Goal: Task Accomplishment & Management: Manage account settings

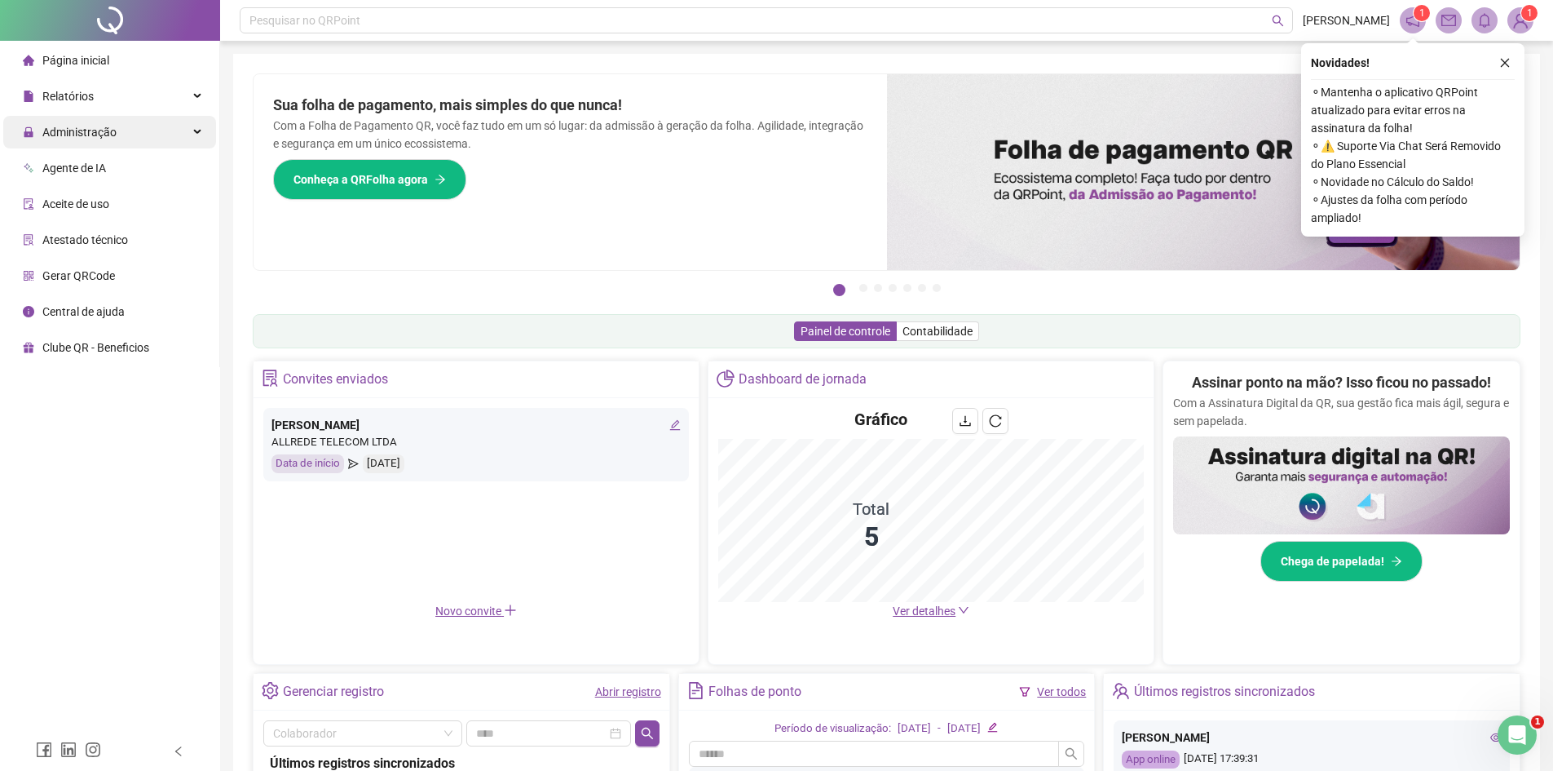
click at [104, 137] on span "Administração" at bounding box center [79, 132] width 74 height 13
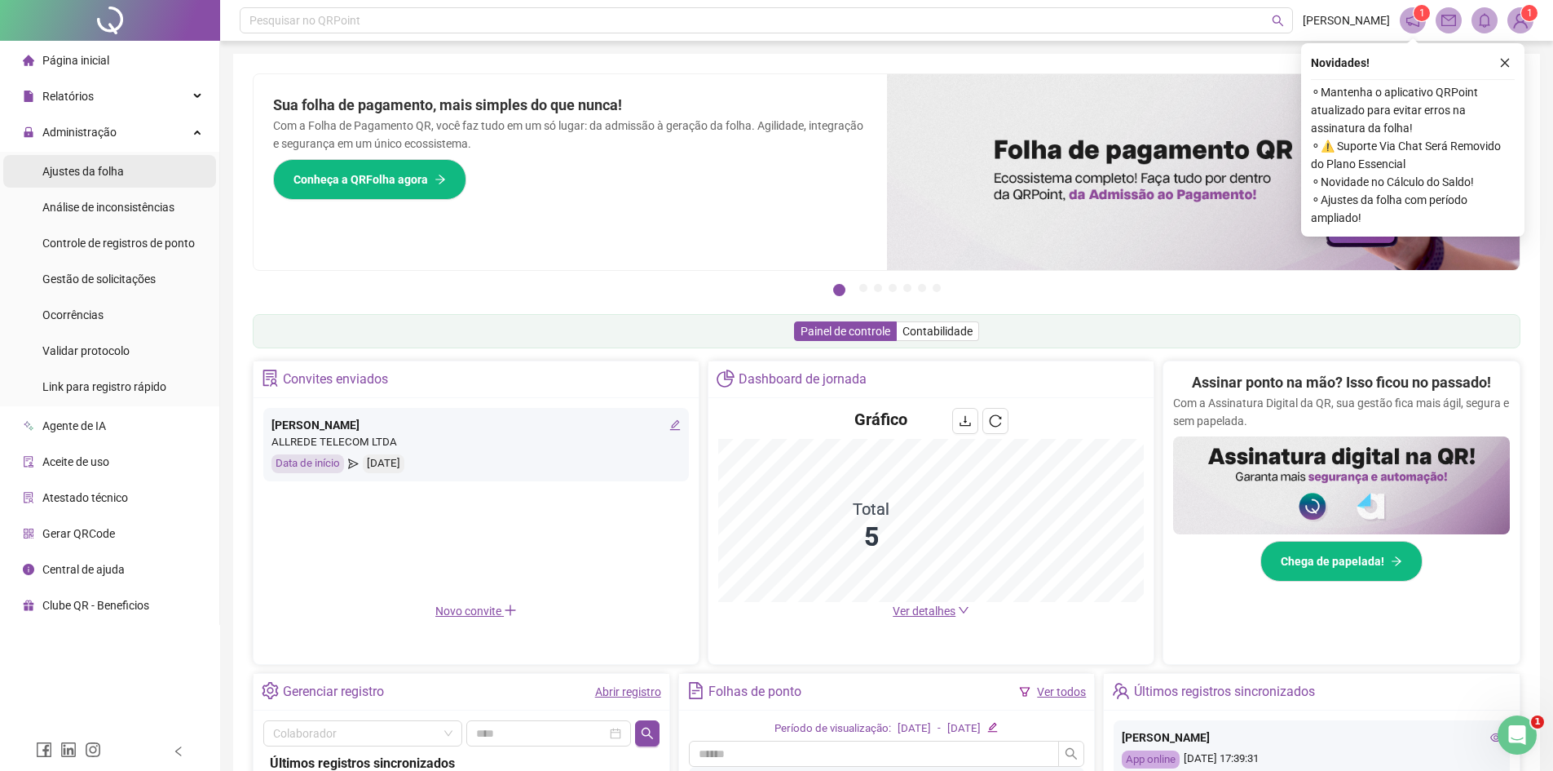
click at [117, 178] on span "Ajustes da folha" at bounding box center [83, 171] width 82 height 13
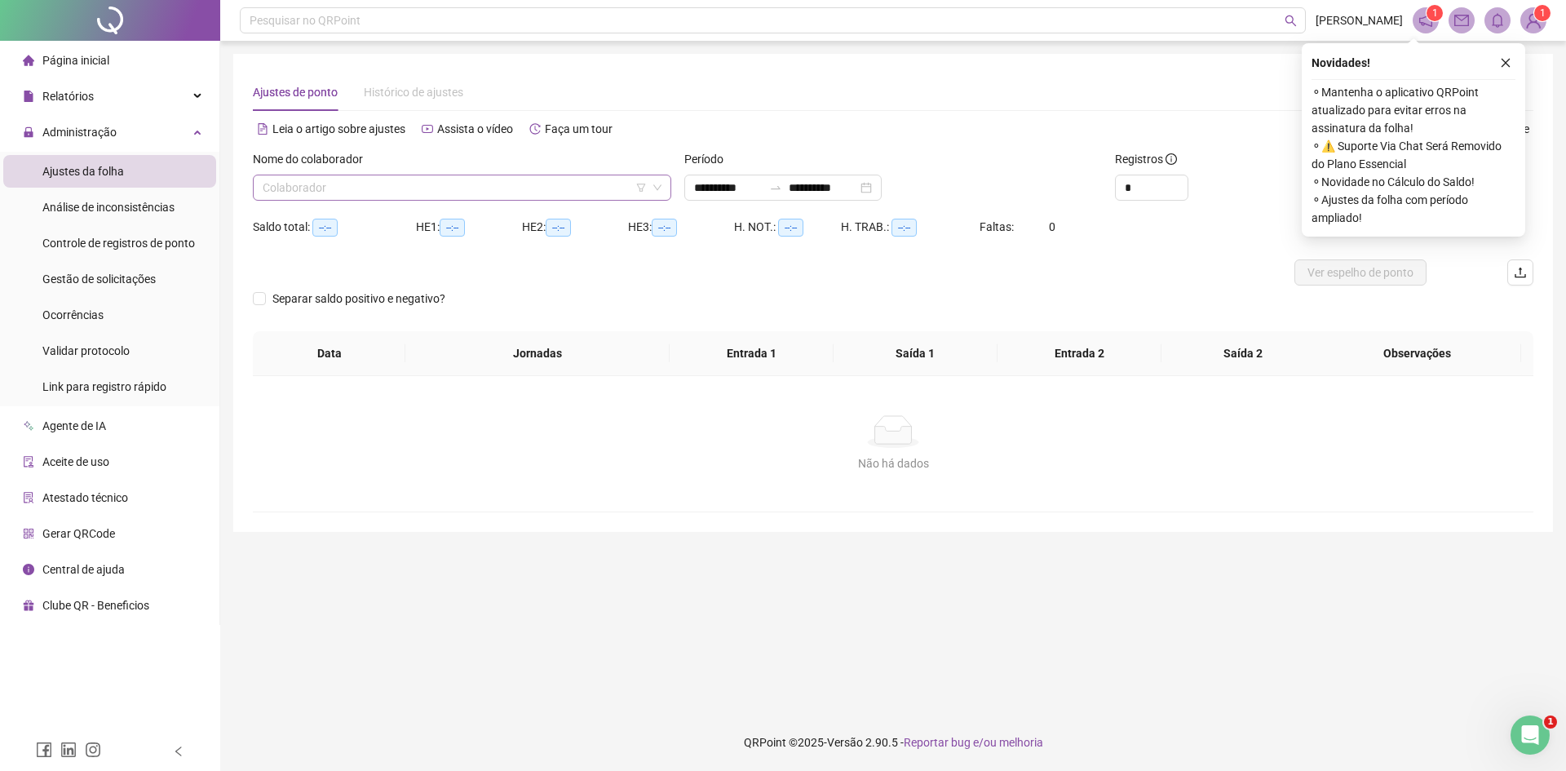
click at [451, 188] on input "search" at bounding box center [455, 187] width 384 height 24
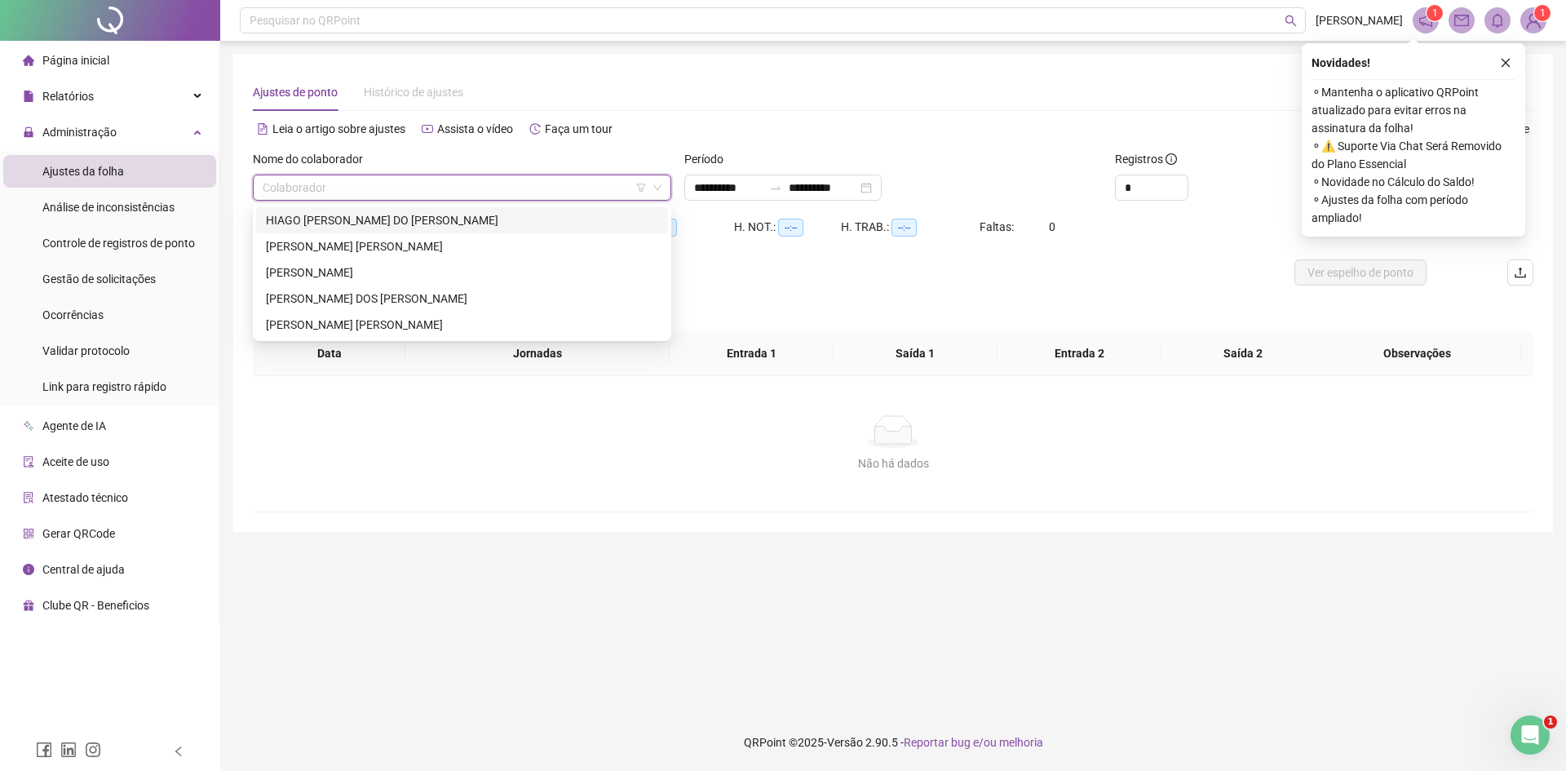
click at [424, 226] on div "HIAGO [PERSON_NAME] DO [PERSON_NAME]" at bounding box center [462, 220] width 392 height 18
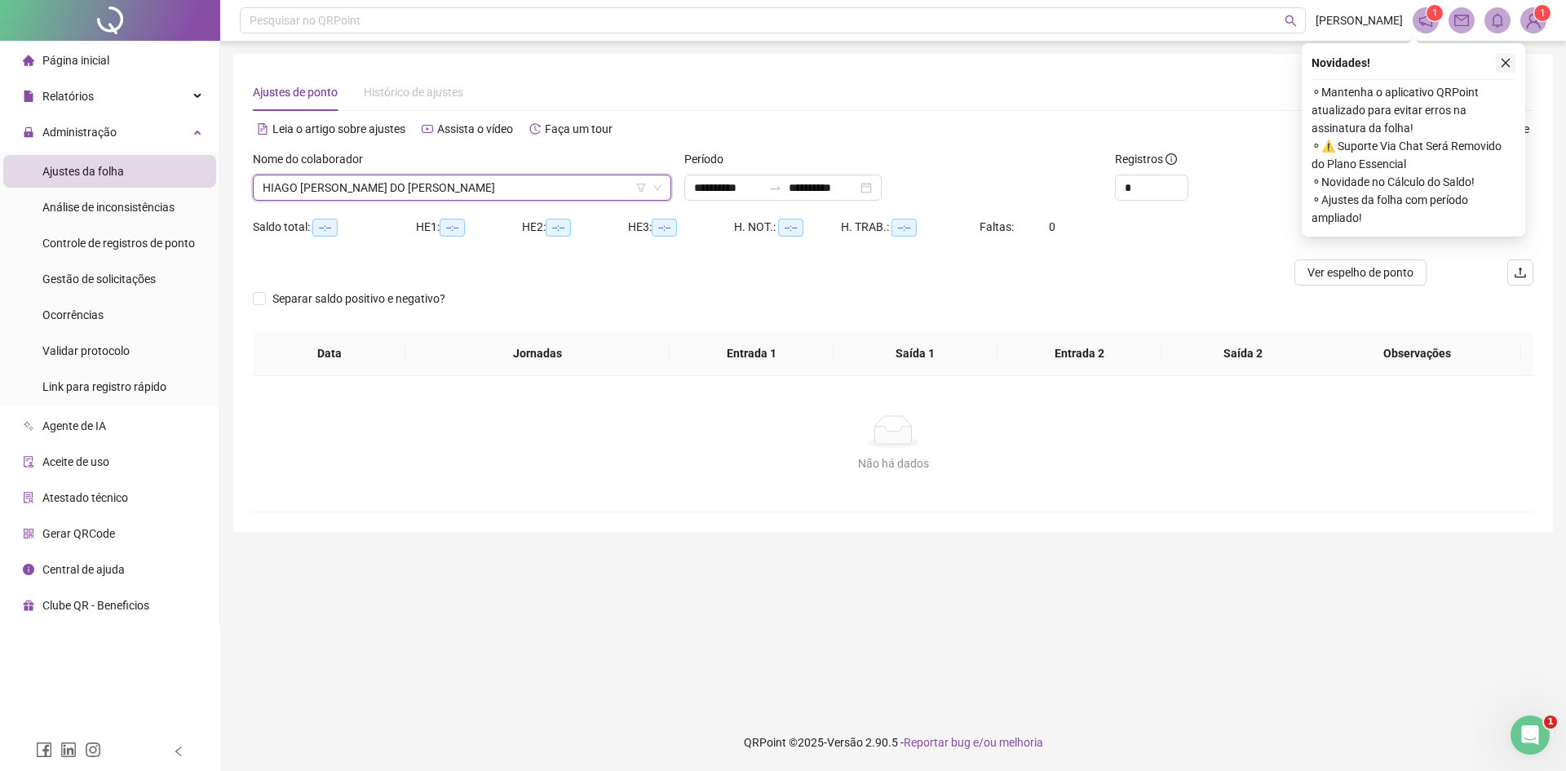
click at [1512, 59] on button "button" at bounding box center [1506, 63] width 20 height 20
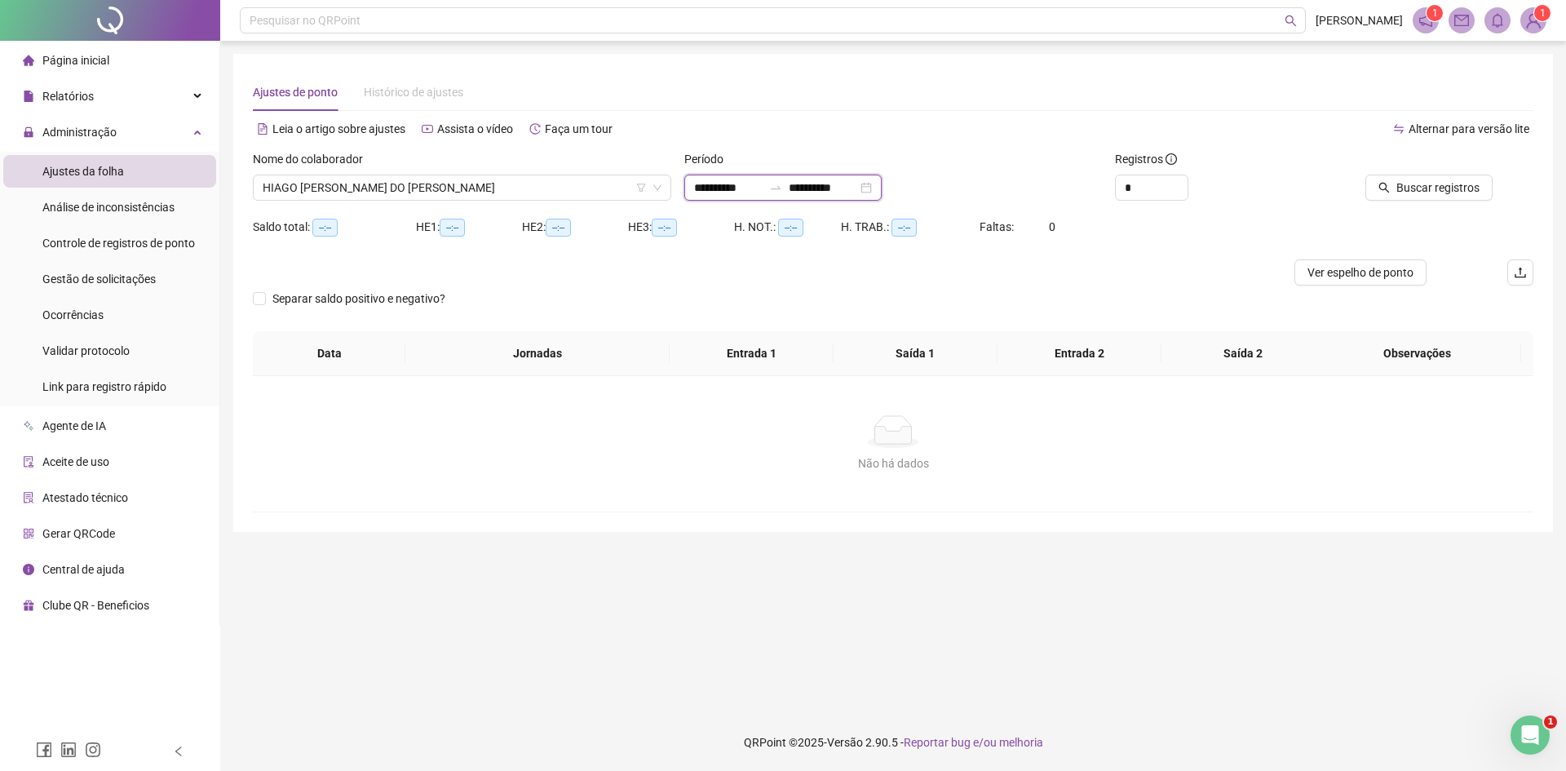
click at [737, 190] on input "**********" at bounding box center [728, 188] width 68 height 18
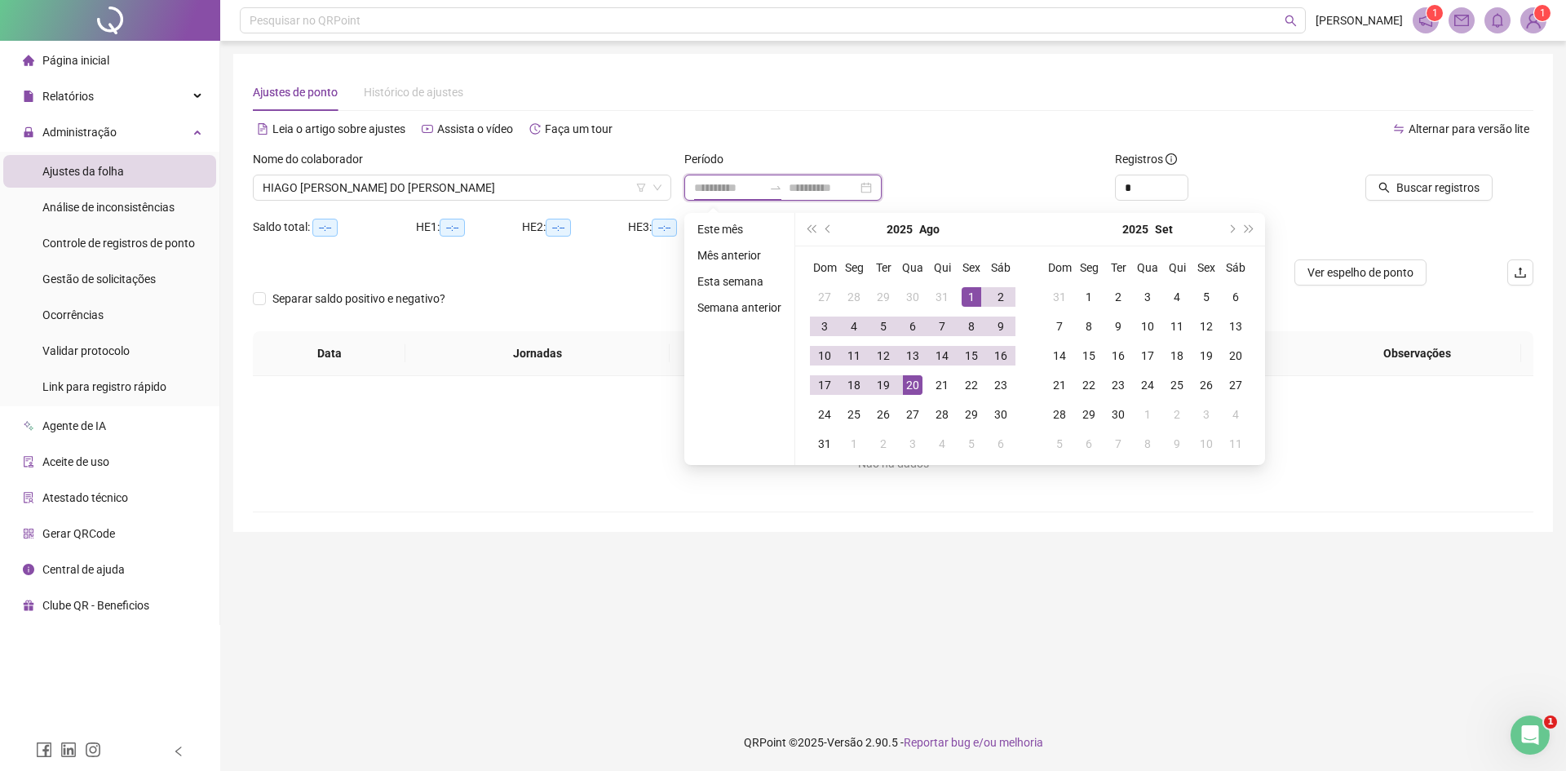
type input "**********"
click at [971, 297] on div "1" at bounding box center [971, 297] width 20 height 20
type input "**********"
click at [921, 382] on td "20" at bounding box center [912, 384] width 29 height 29
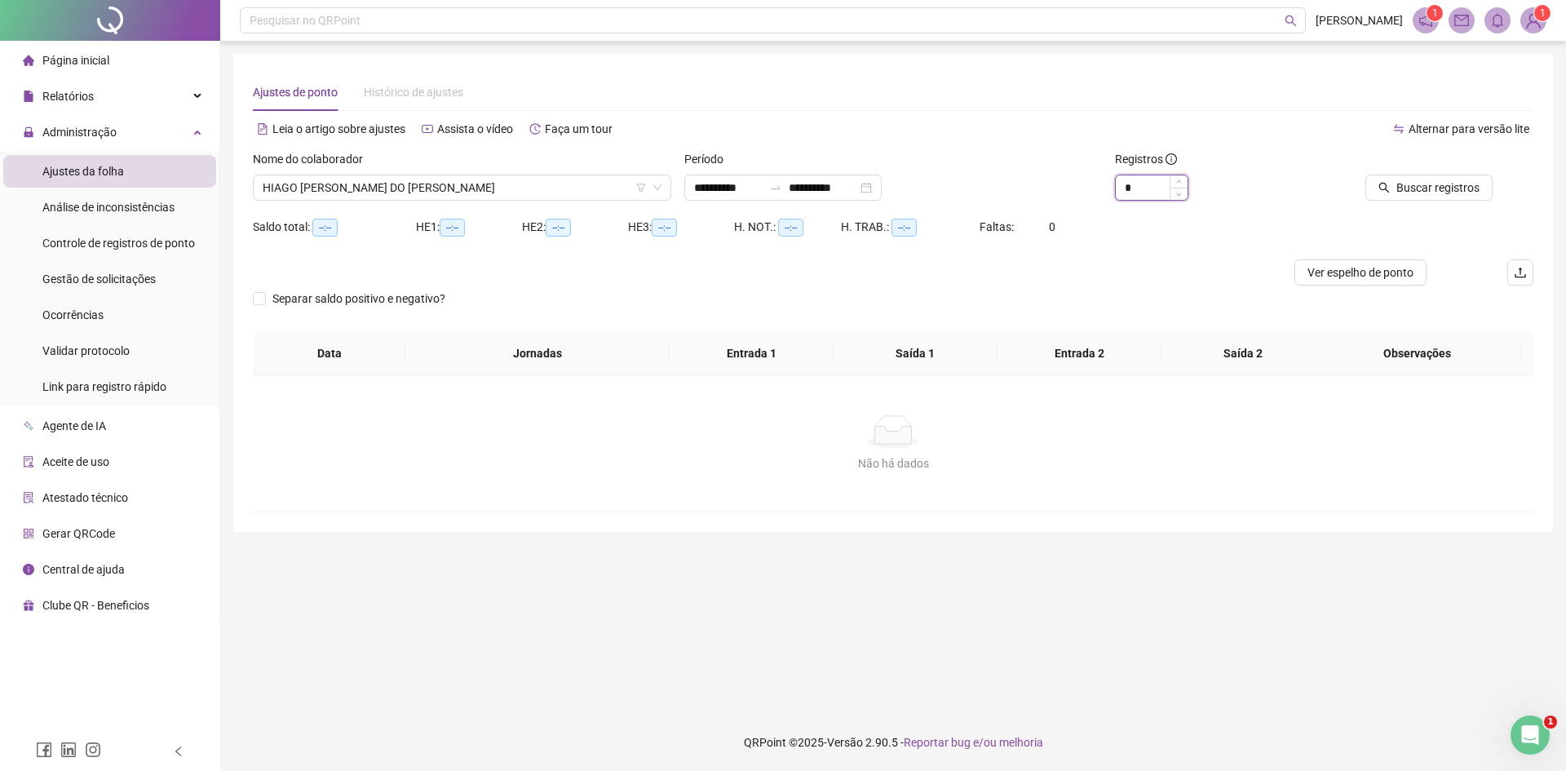
click at [1141, 190] on input "*" at bounding box center [1152, 187] width 72 height 24
type input "*"
click at [1448, 184] on span "Buscar registros" at bounding box center [1437, 188] width 83 height 18
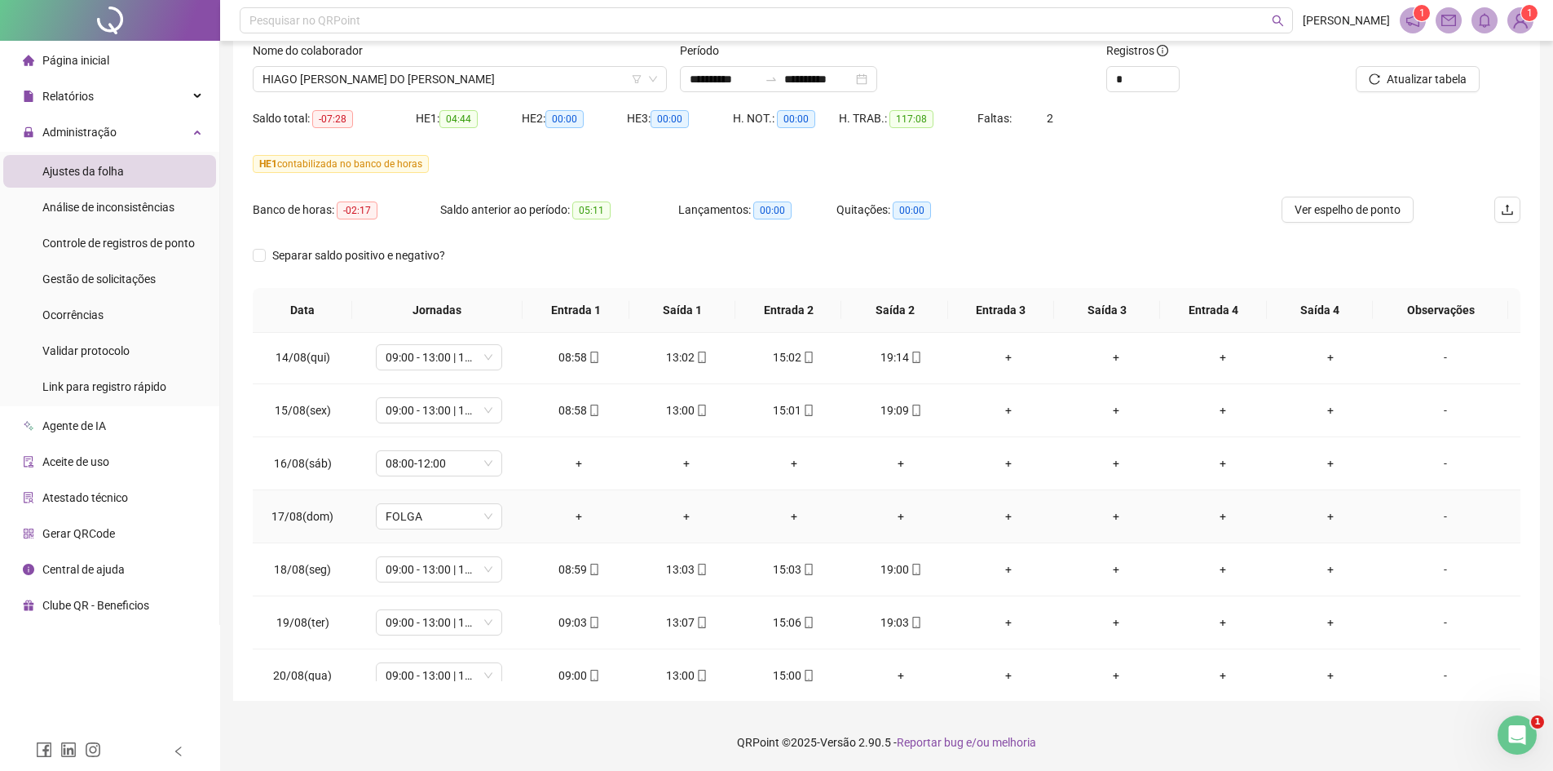
scroll to position [712, 0]
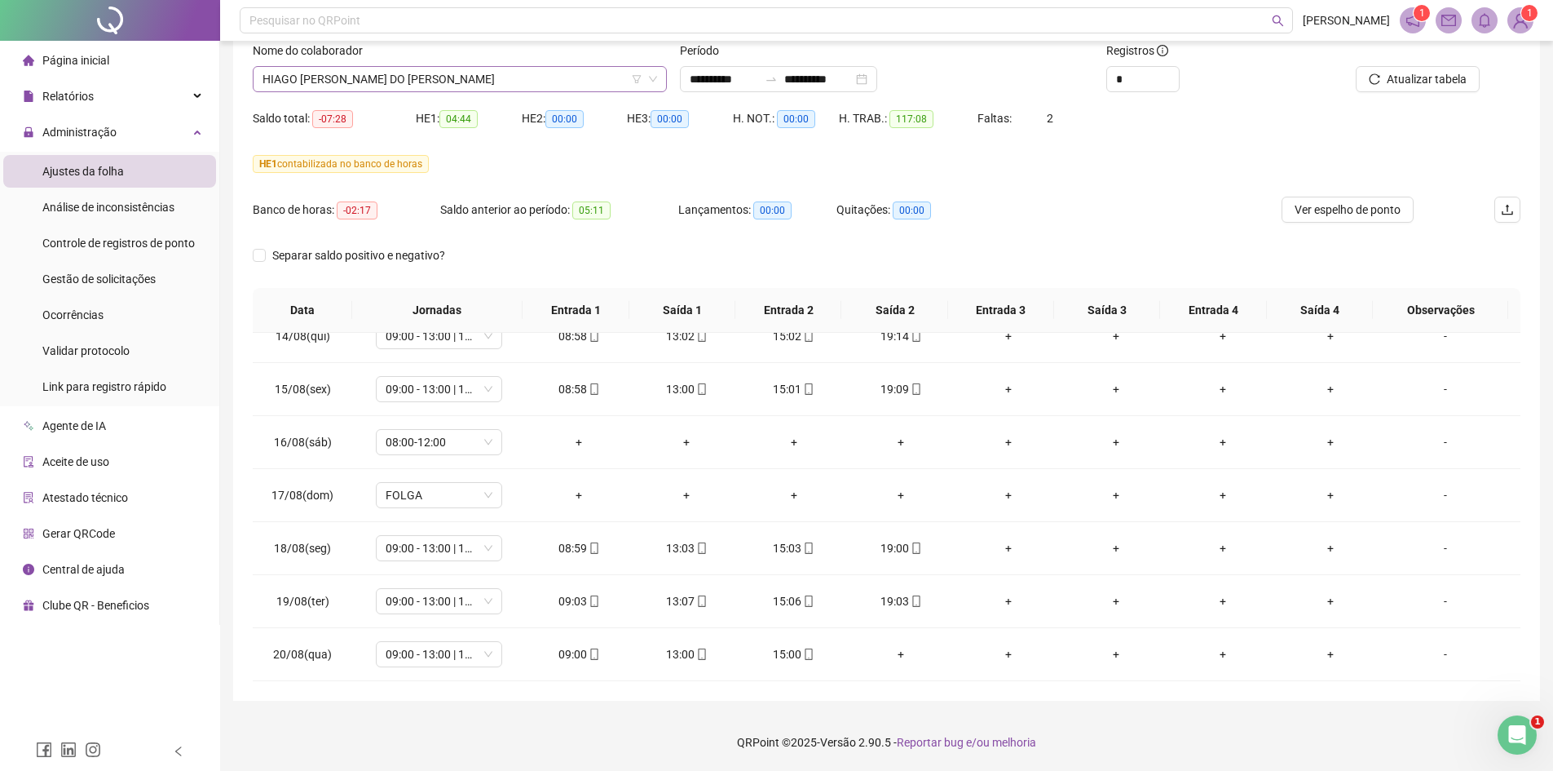
click at [441, 82] on span "HIAGO [PERSON_NAME] DO [PERSON_NAME]" at bounding box center [460, 79] width 395 height 24
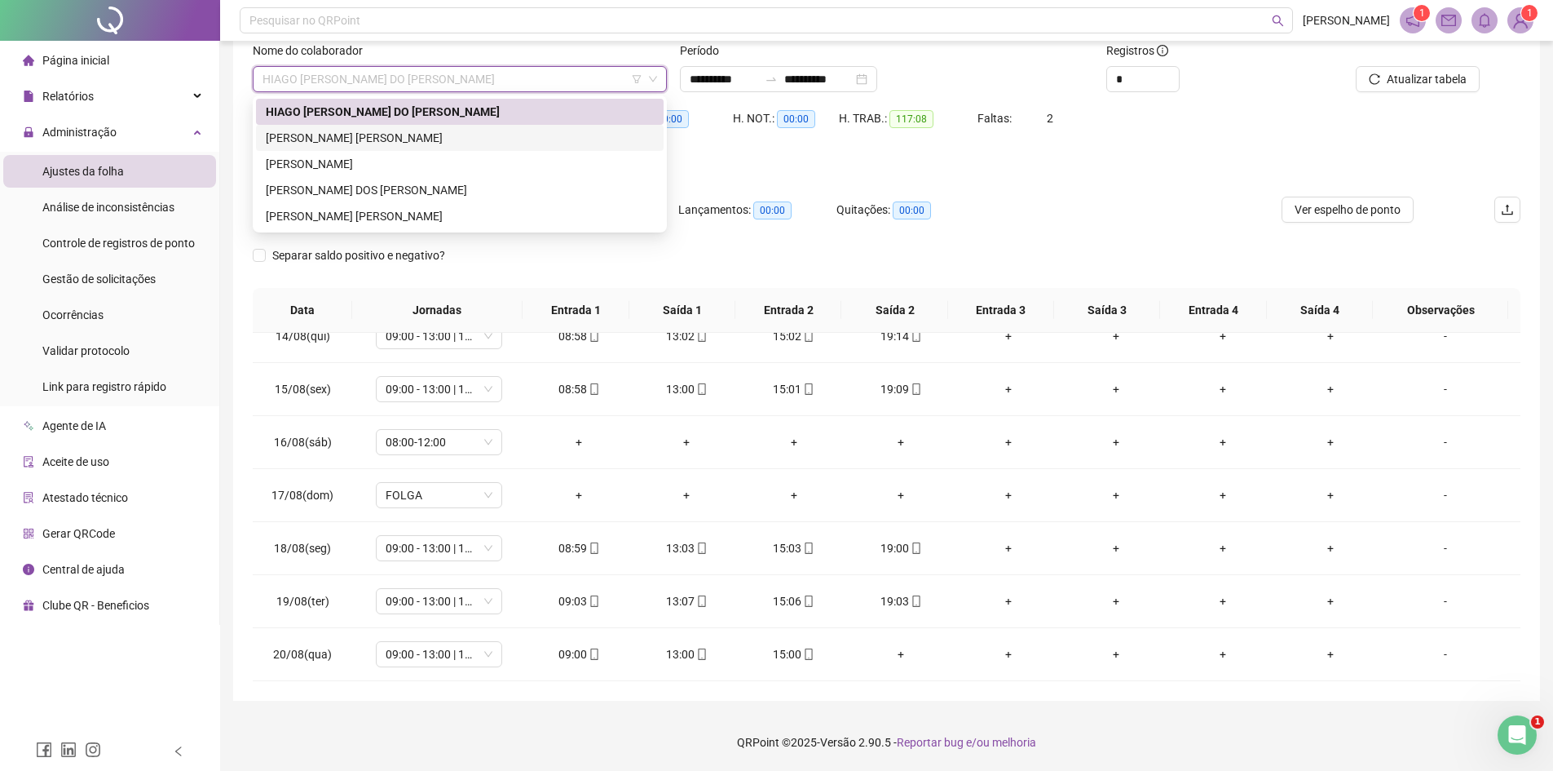
click at [368, 140] on div "[PERSON_NAME] [PERSON_NAME]" at bounding box center [460, 138] width 388 height 18
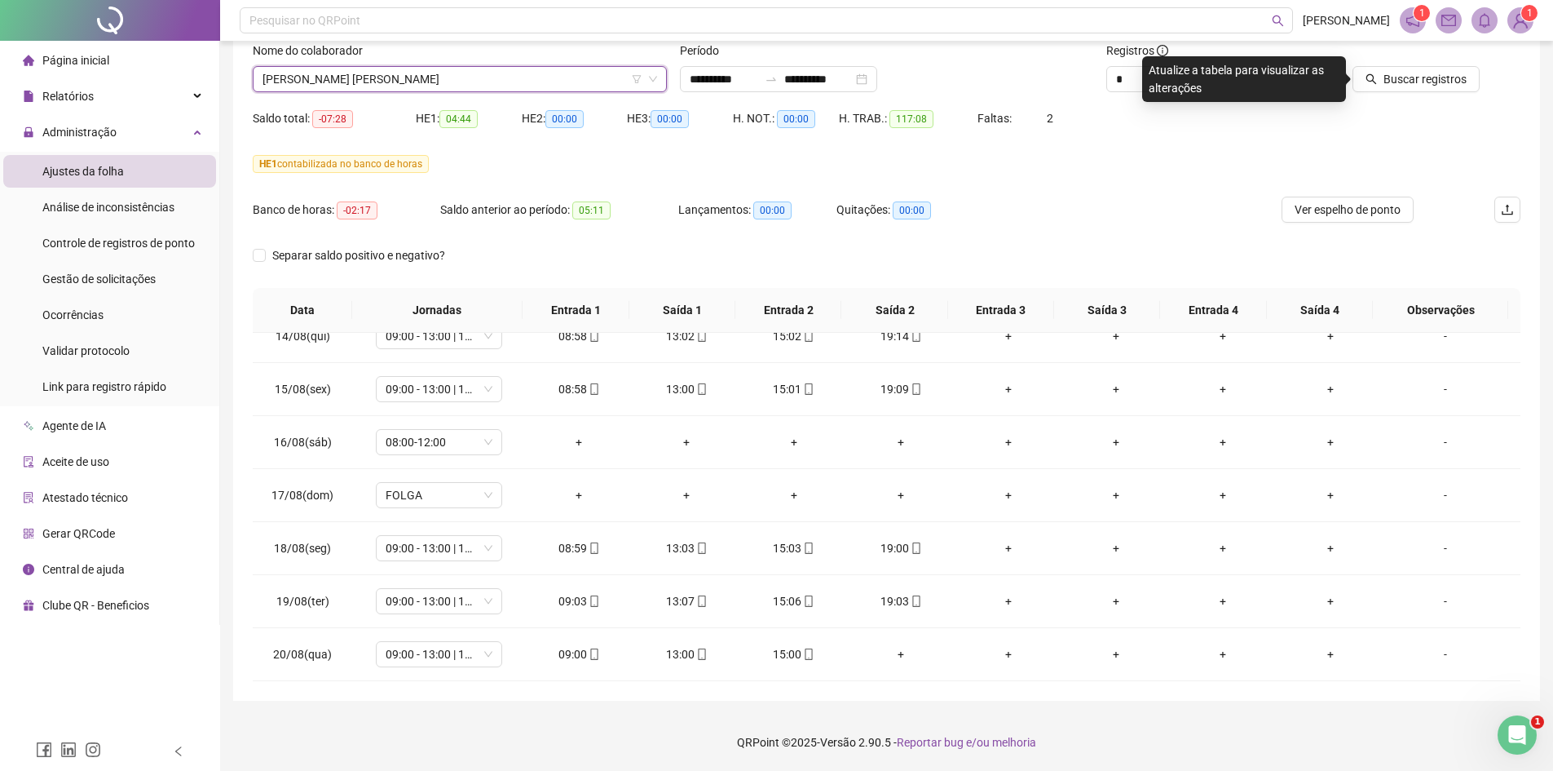
click at [517, 84] on span "[PERSON_NAME] [PERSON_NAME]" at bounding box center [460, 79] width 395 height 24
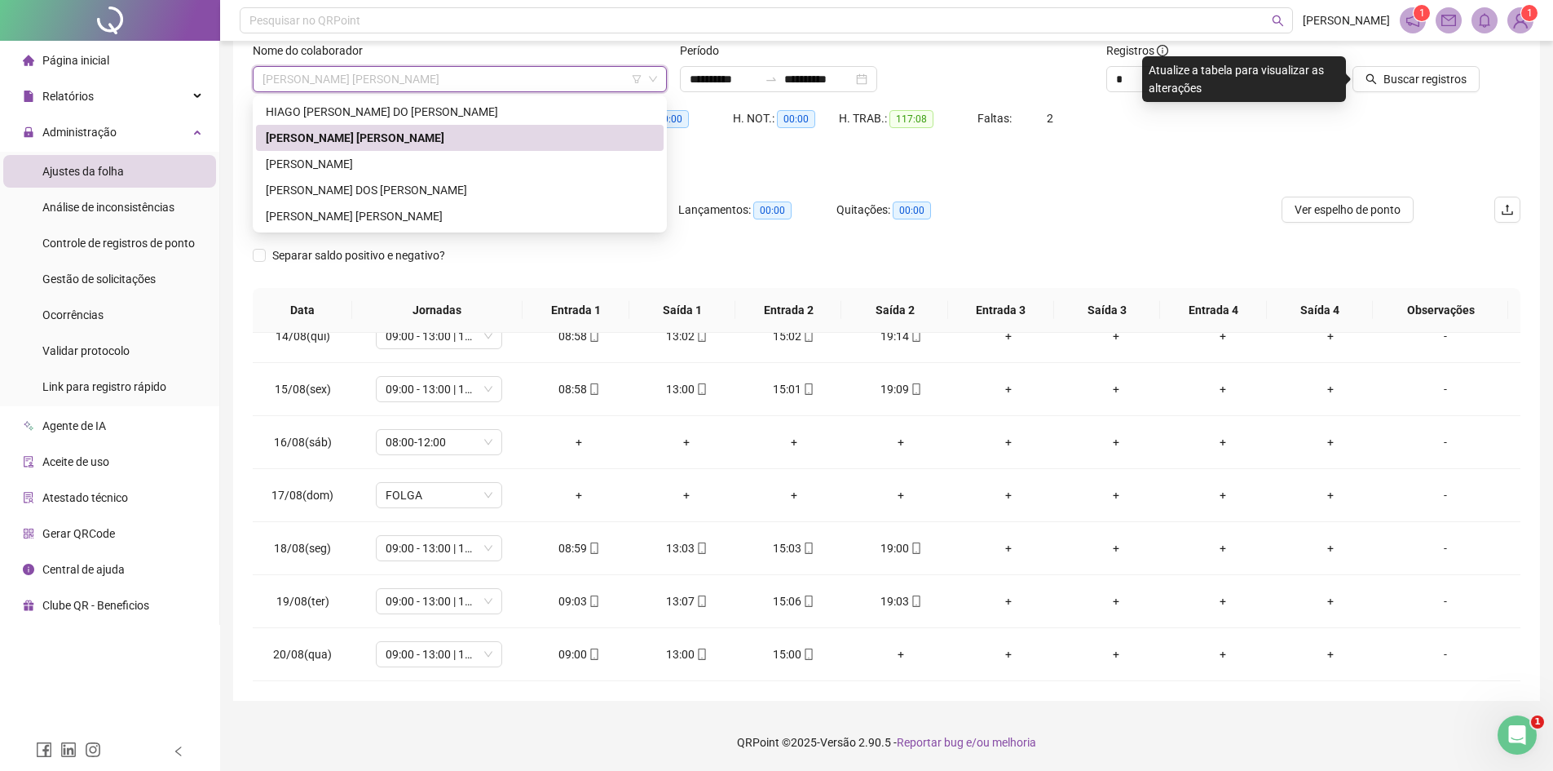
click at [390, 154] on div "[PERSON_NAME]" at bounding box center [460, 164] width 408 height 26
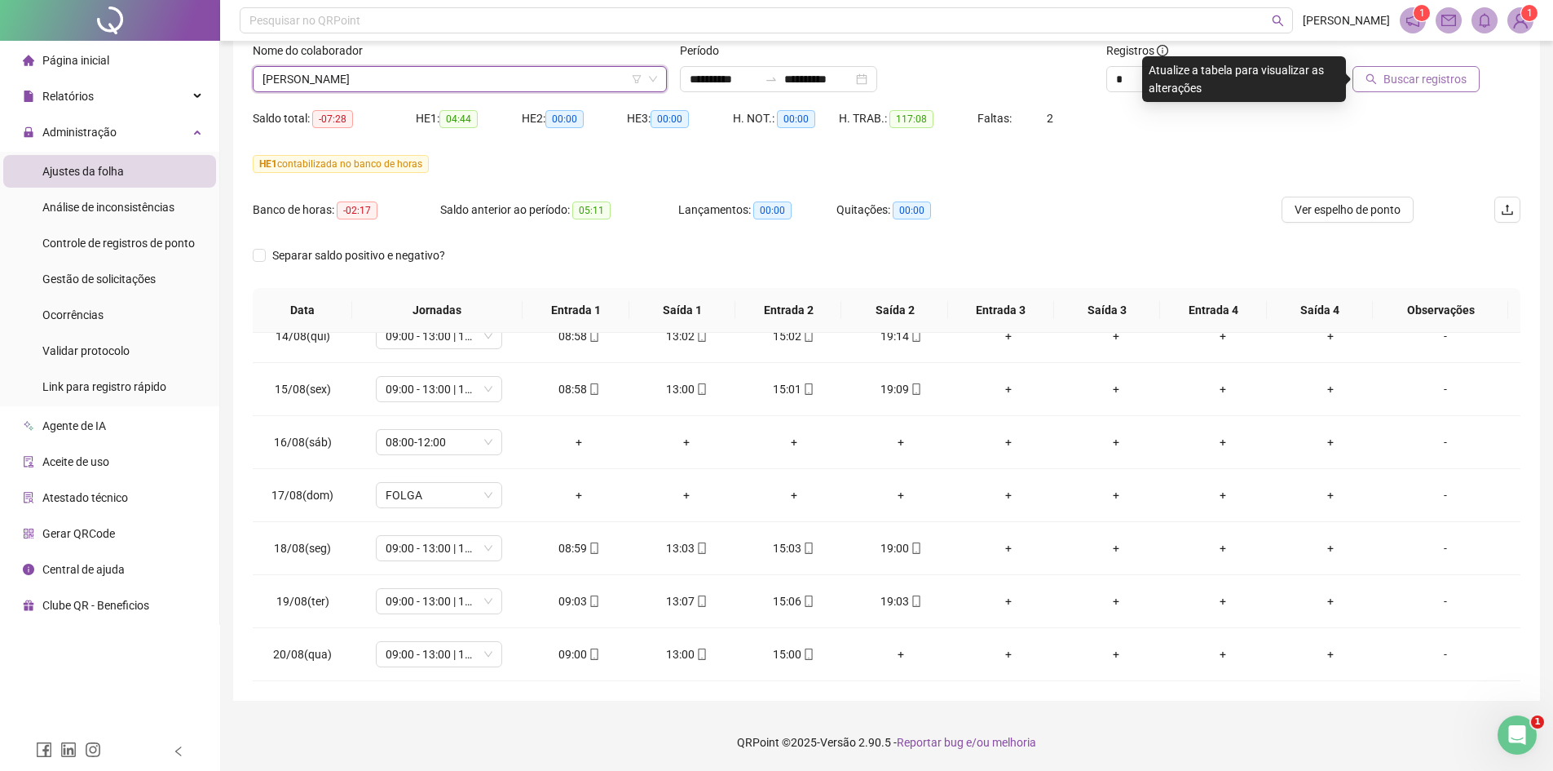
click at [1409, 77] on span "Buscar registros" at bounding box center [1425, 79] width 83 height 18
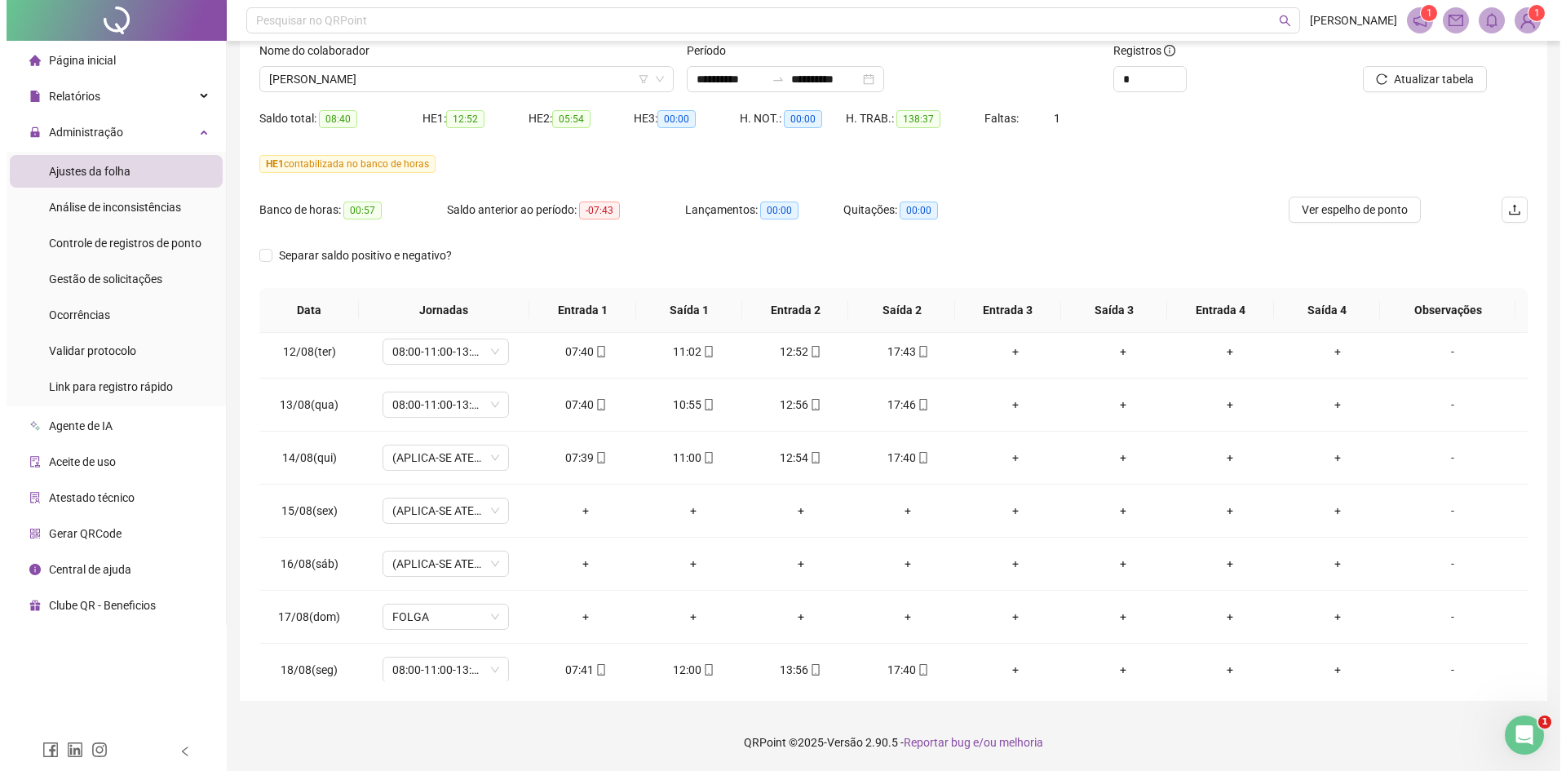
scroll to position [467, 0]
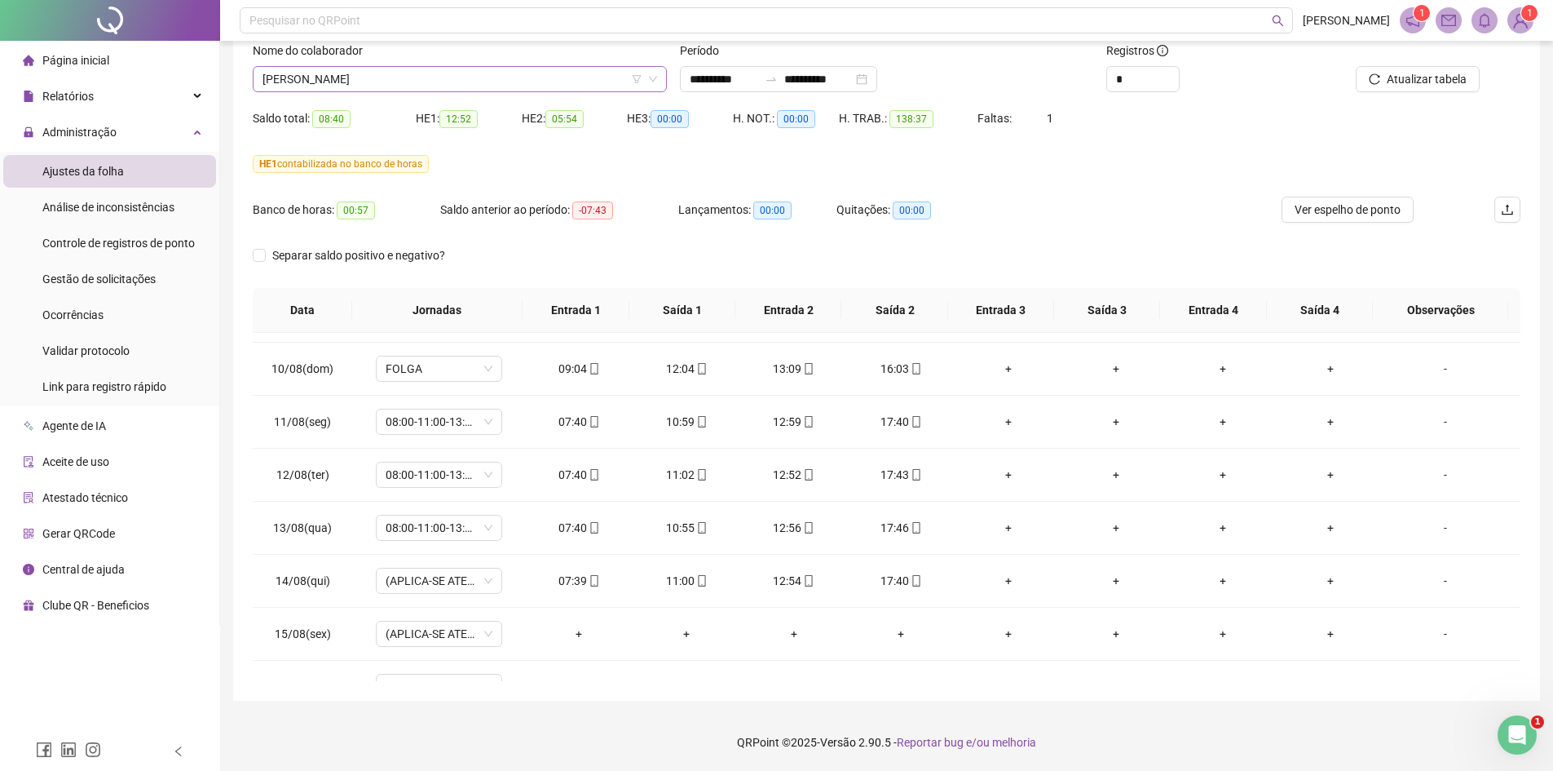
click at [435, 81] on span "[PERSON_NAME]" at bounding box center [460, 79] width 395 height 24
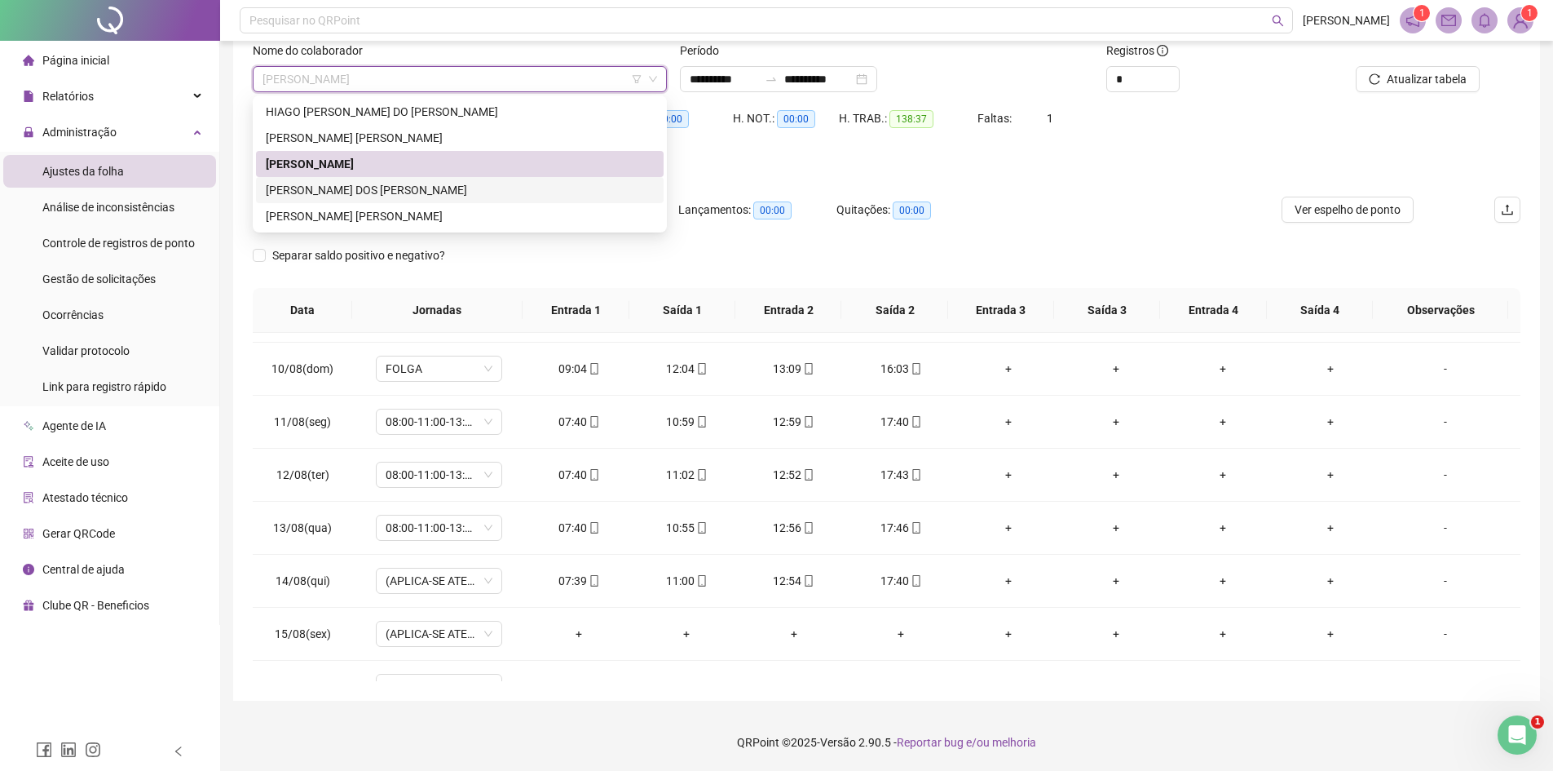
click at [360, 183] on div "[PERSON_NAME] DOS [PERSON_NAME]" at bounding box center [460, 190] width 388 height 18
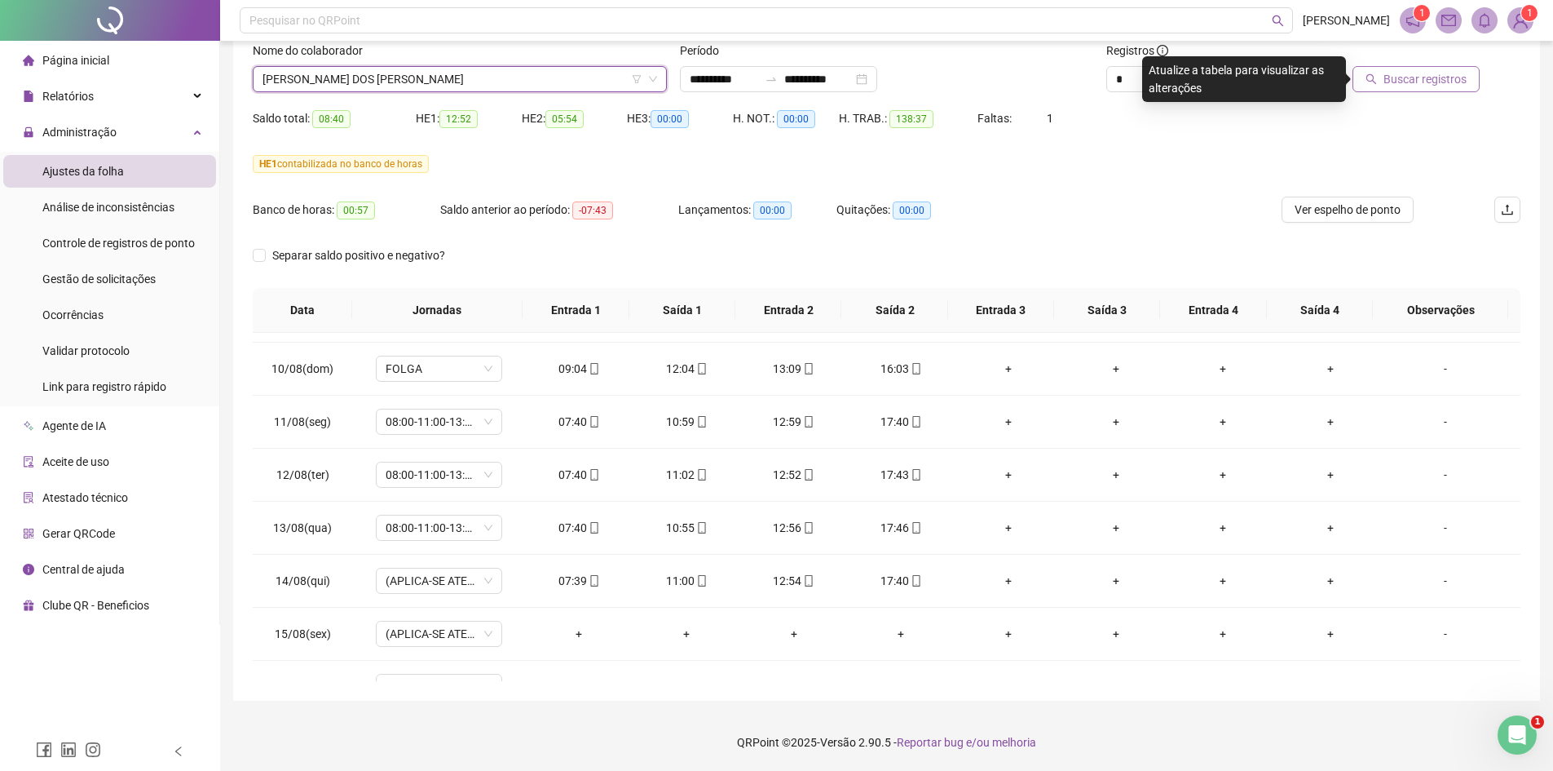
click at [1396, 72] on span "Buscar registros" at bounding box center [1425, 79] width 83 height 18
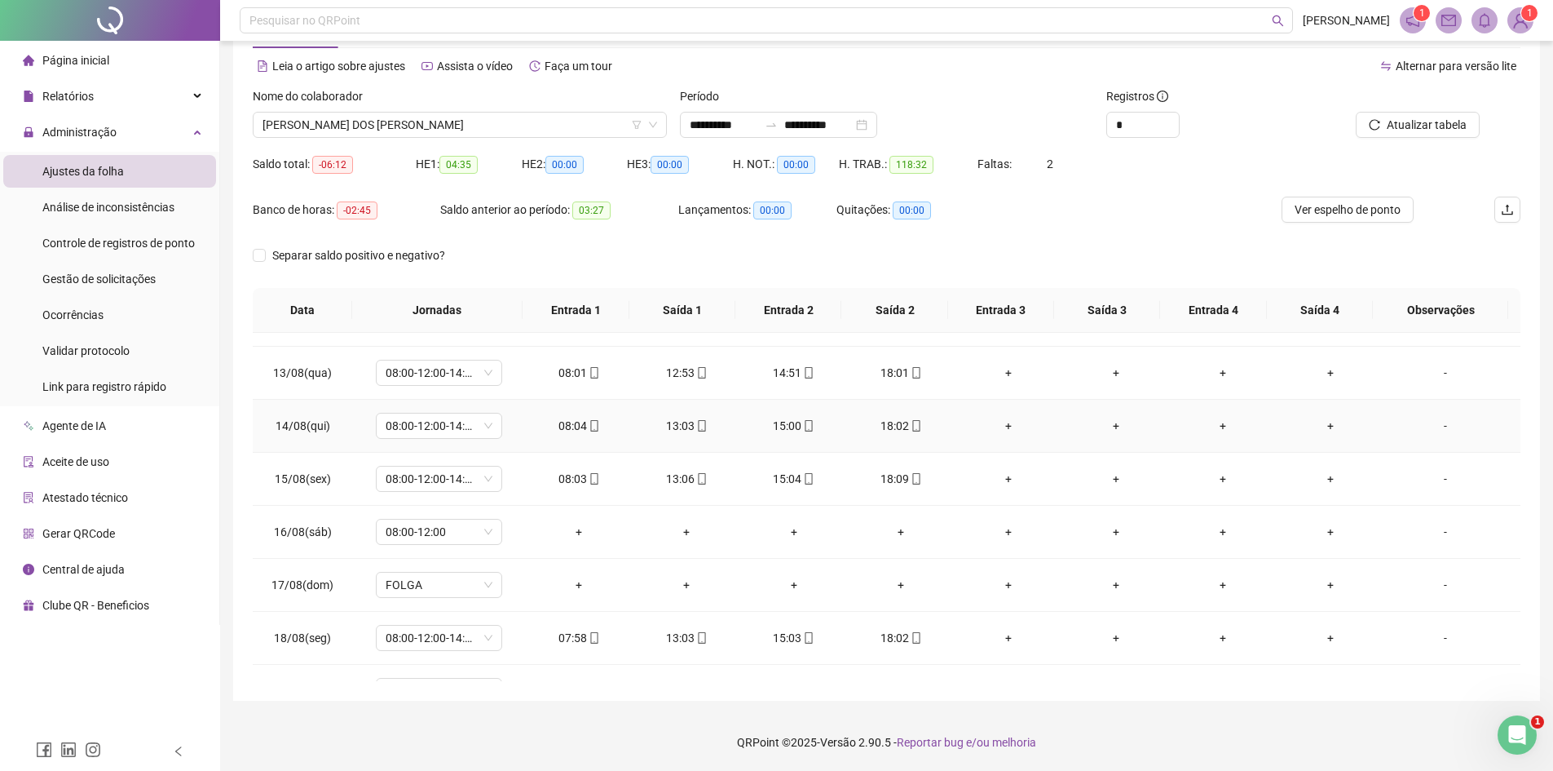
scroll to position [712, 0]
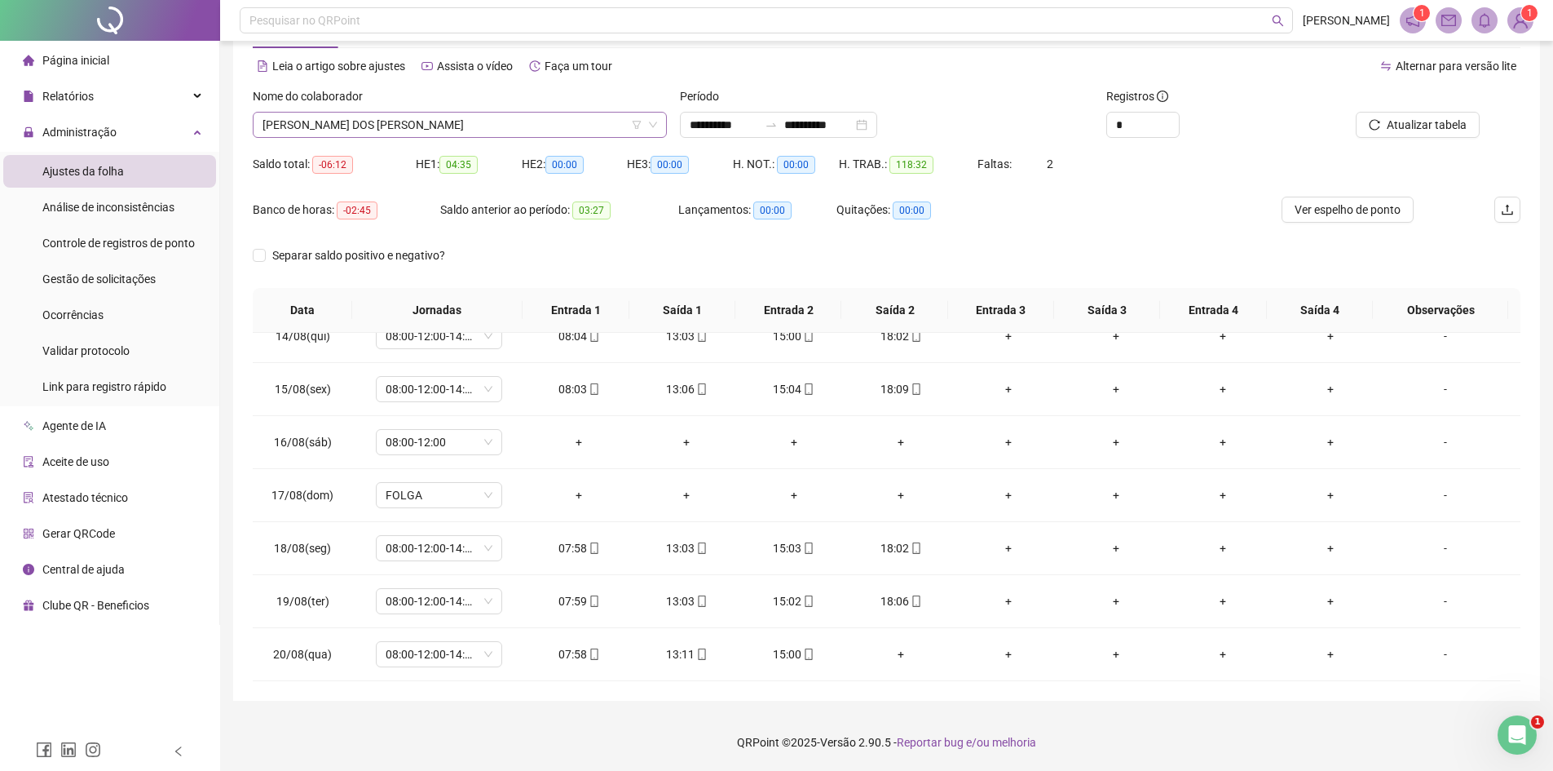
click at [449, 124] on span "[PERSON_NAME] DOS [PERSON_NAME]" at bounding box center [460, 125] width 395 height 24
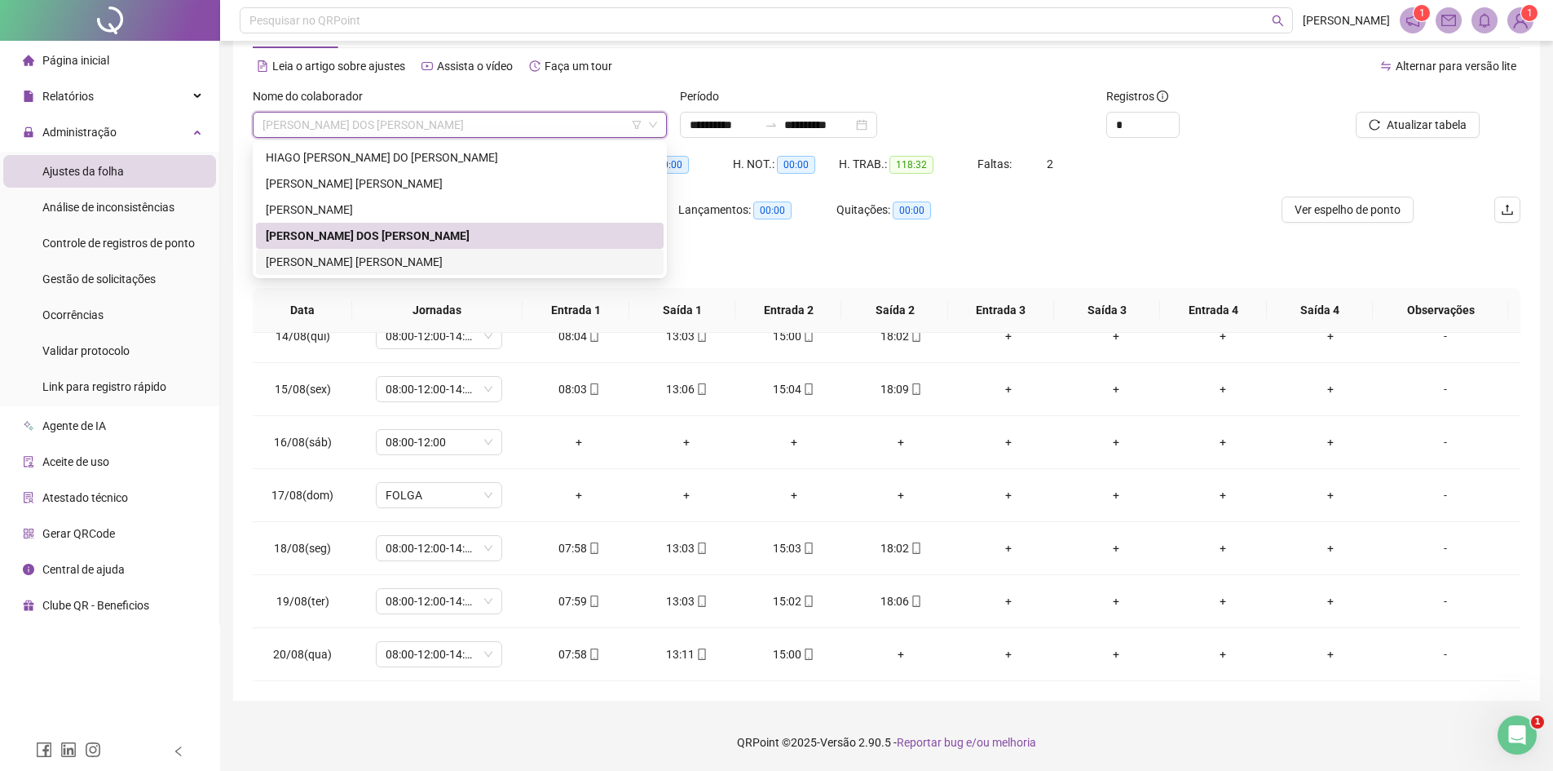
click at [408, 252] on div "[PERSON_NAME] [PERSON_NAME]" at bounding box center [460, 262] width 408 height 26
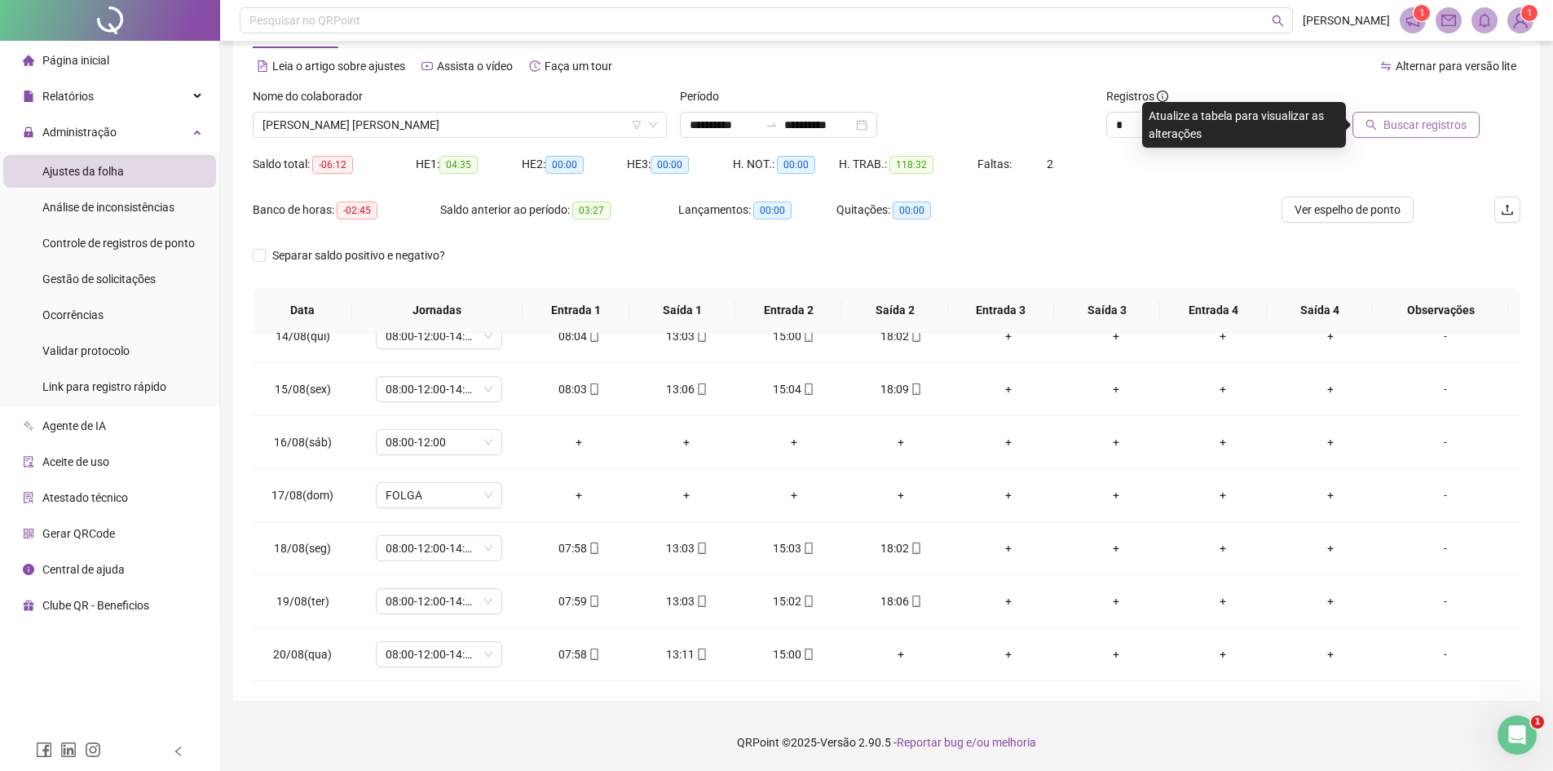
click at [1423, 127] on span "Buscar registros" at bounding box center [1425, 125] width 83 height 18
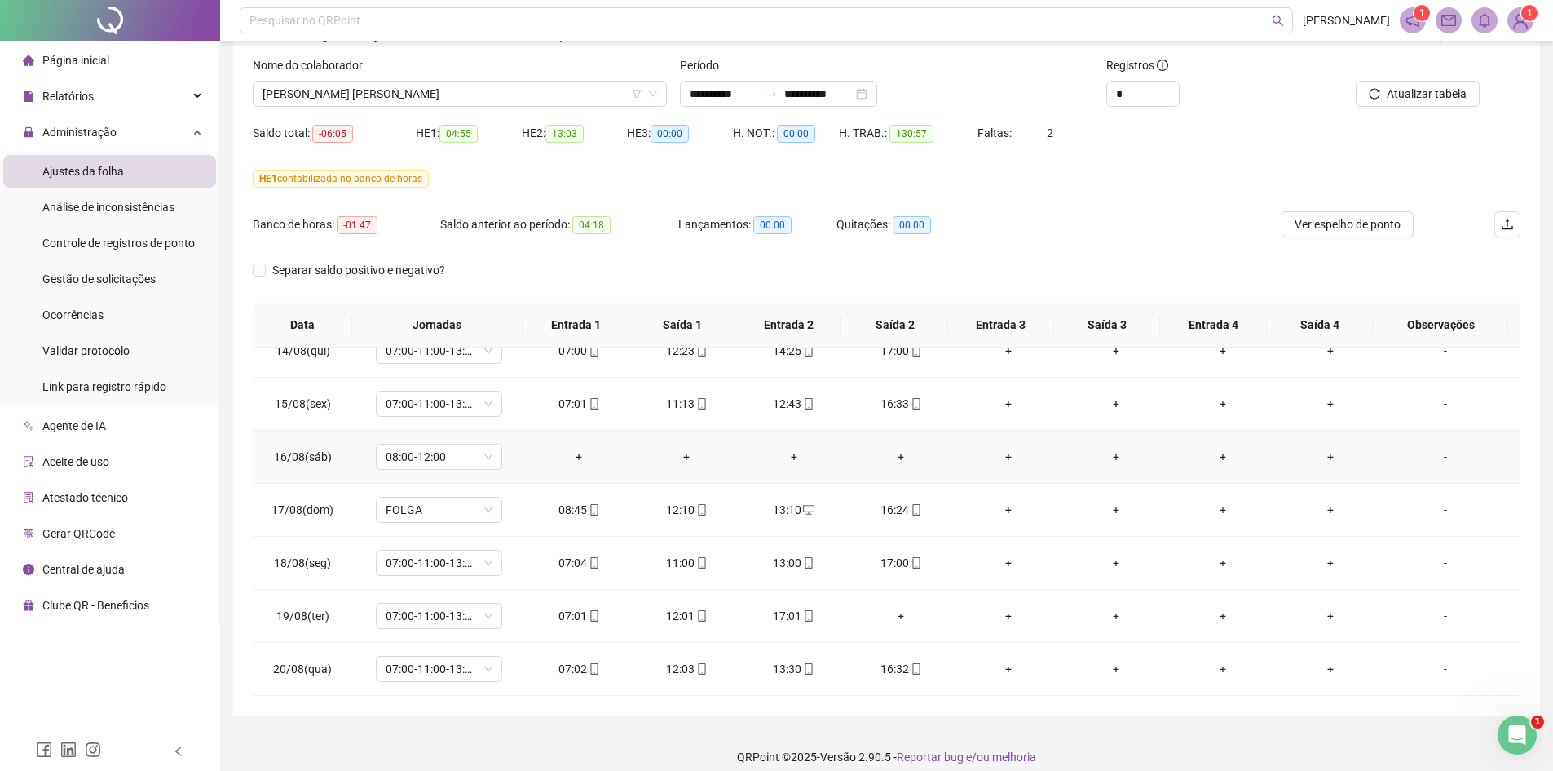
scroll to position [108, 0]
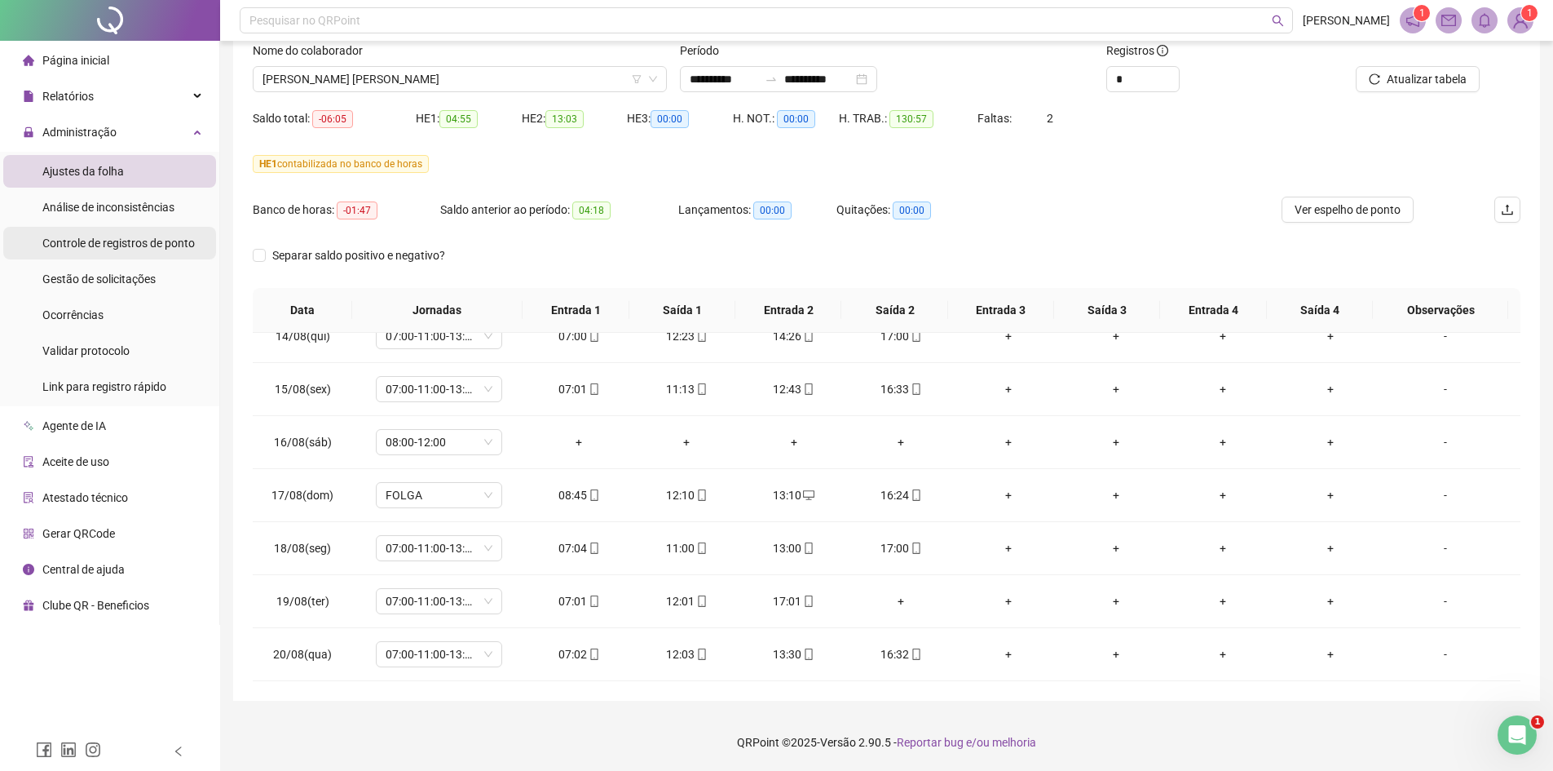
click at [126, 251] on div "Controle de registros de ponto" at bounding box center [118, 243] width 152 height 33
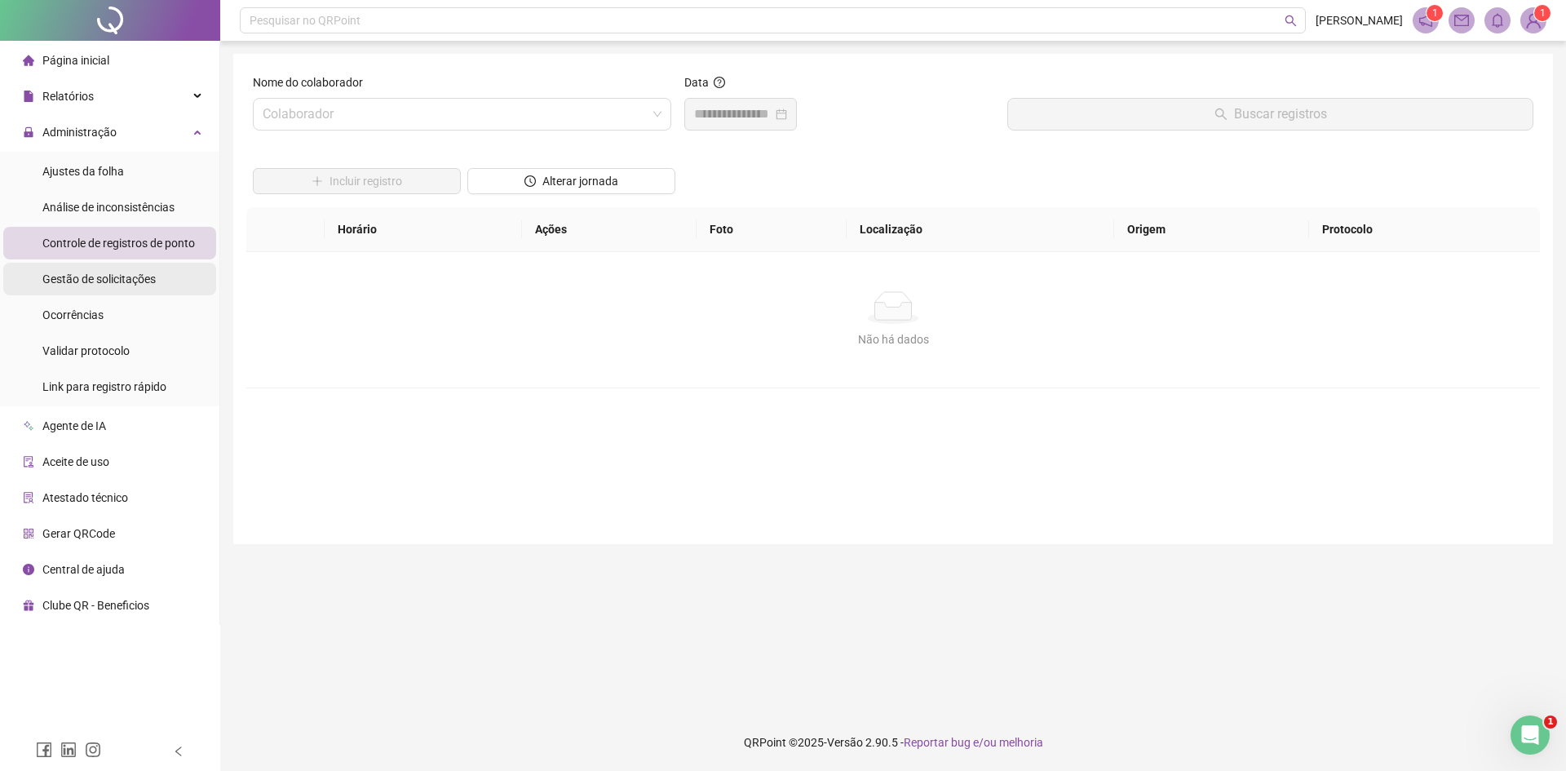
click at [110, 270] on div "Gestão de solicitações" at bounding box center [98, 279] width 113 height 33
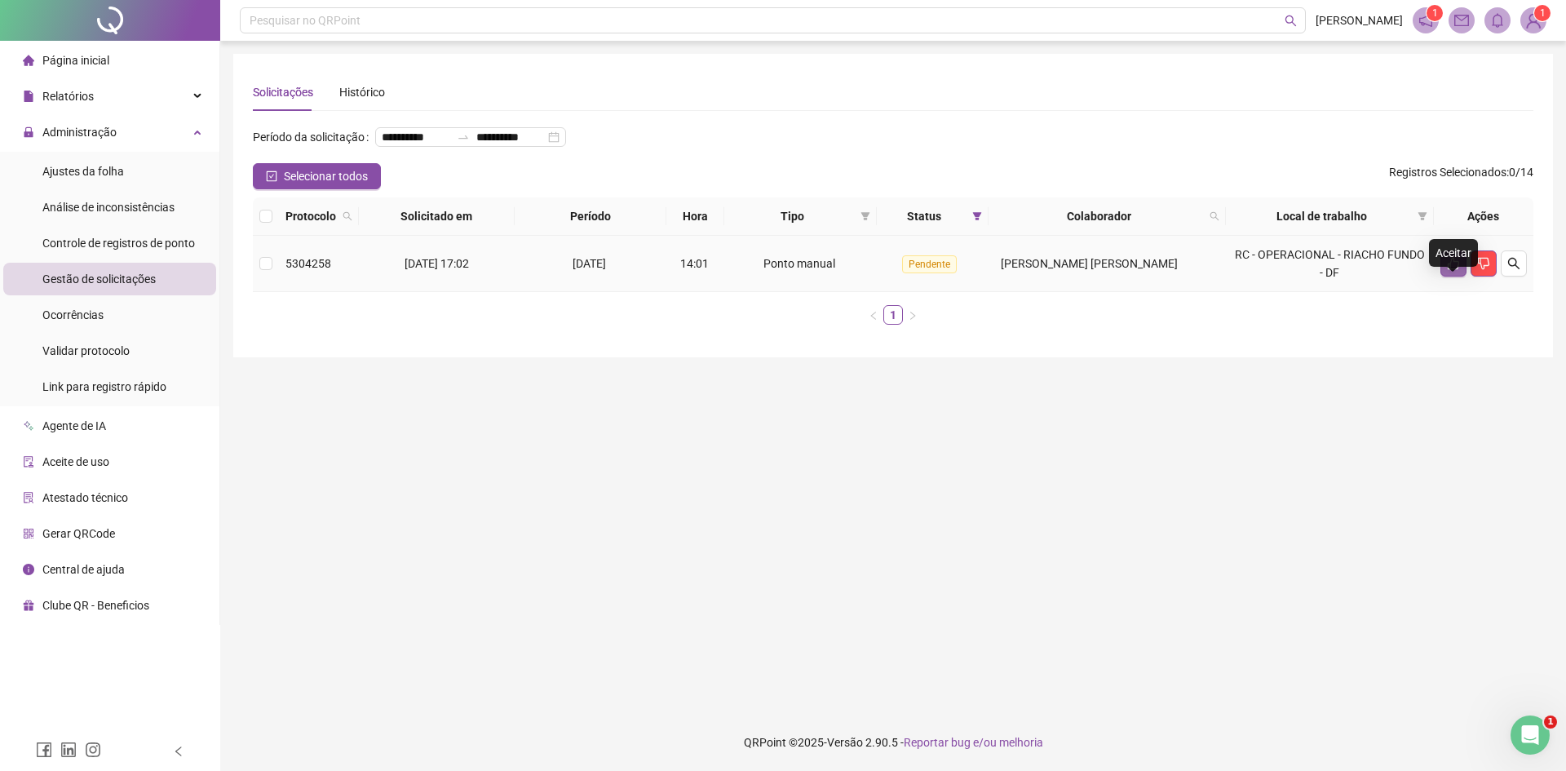
click at [1454, 270] on icon "like" at bounding box center [1453, 263] width 13 height 13
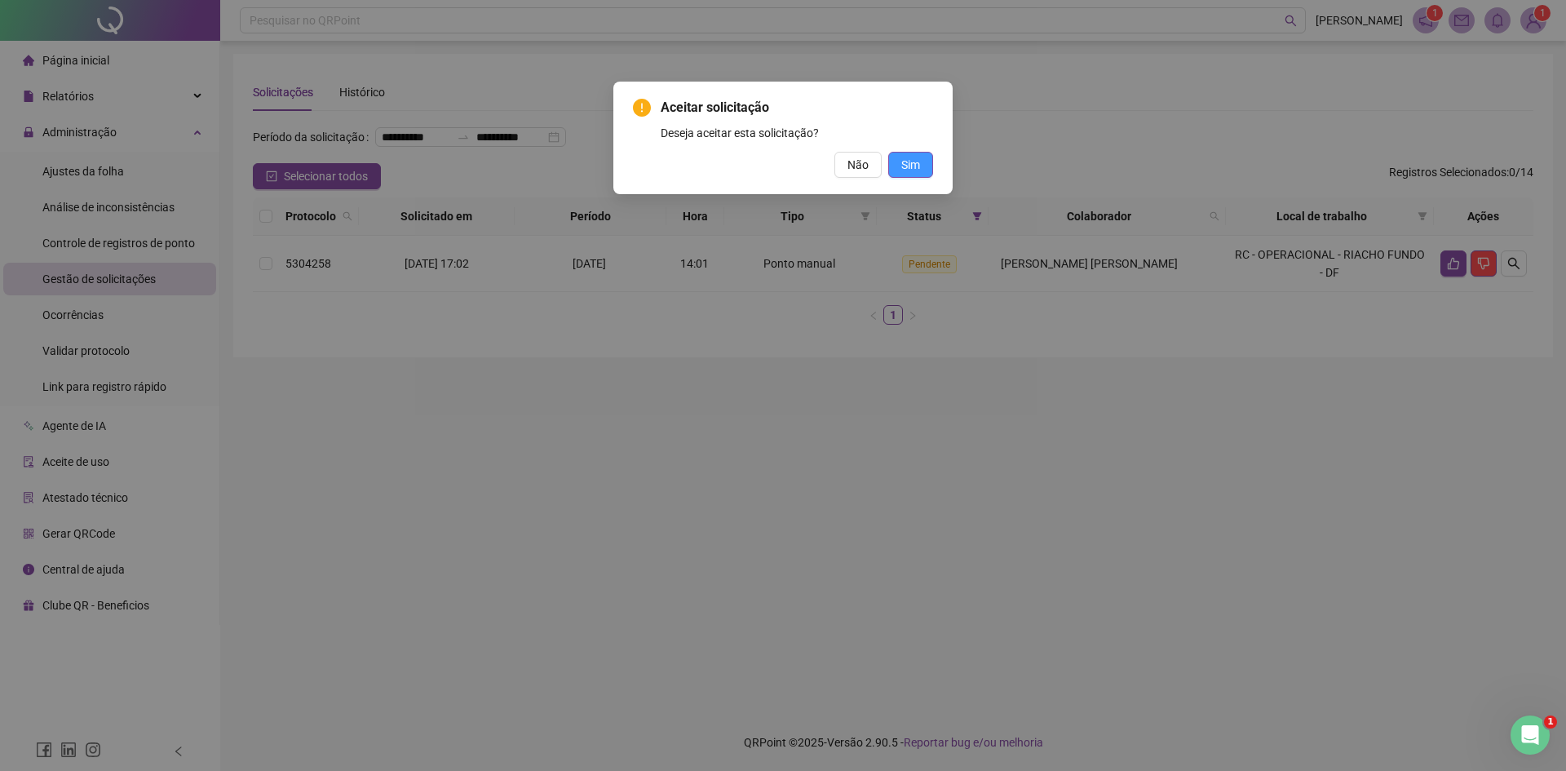
click at [917, 166] on span "Sim" at bounding box center [910, 165] width 19 height 18
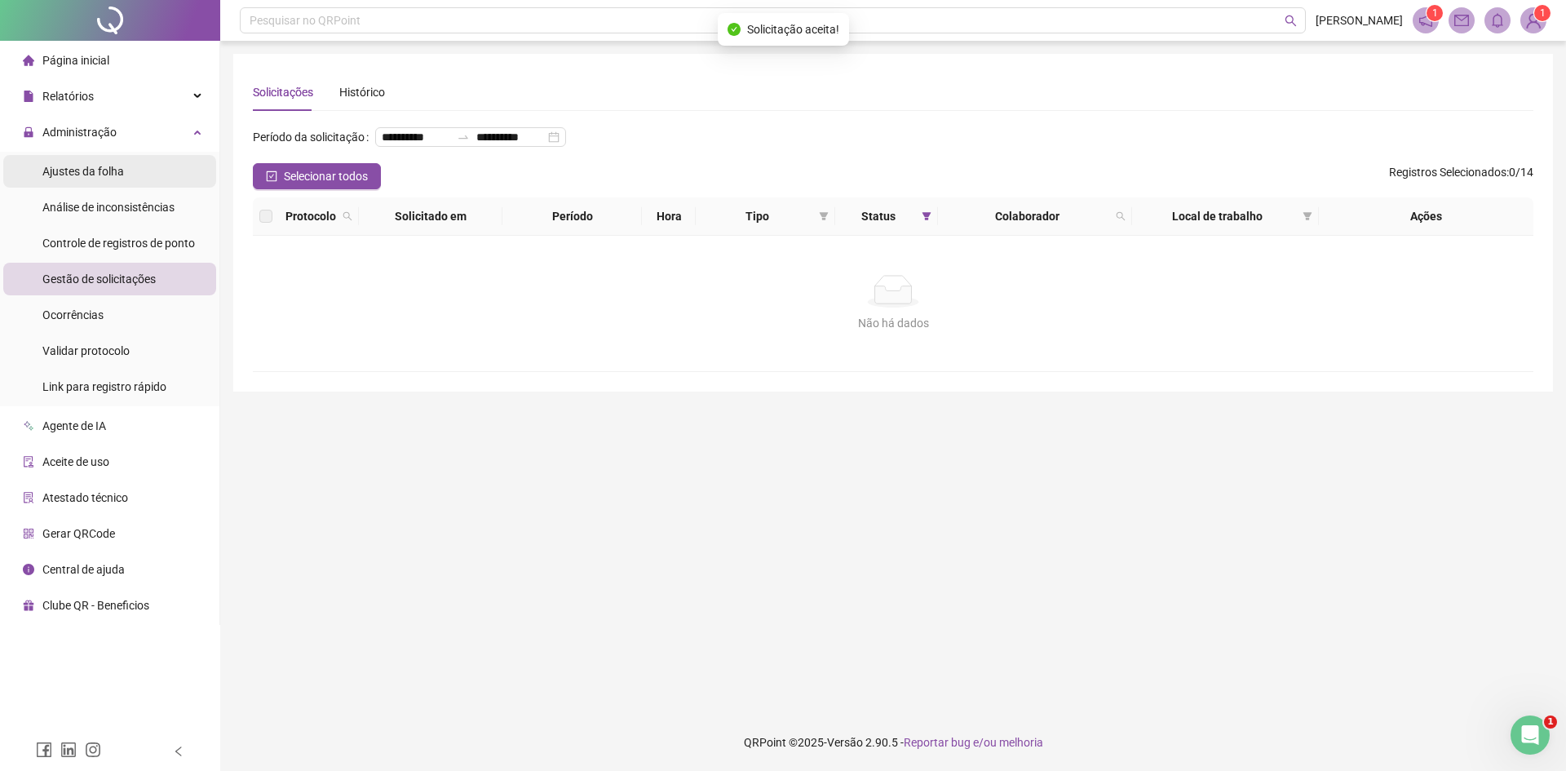
click at [102, 175] on span "Ajustes da folha" at bounding box center [83, 171] width 82 height 13
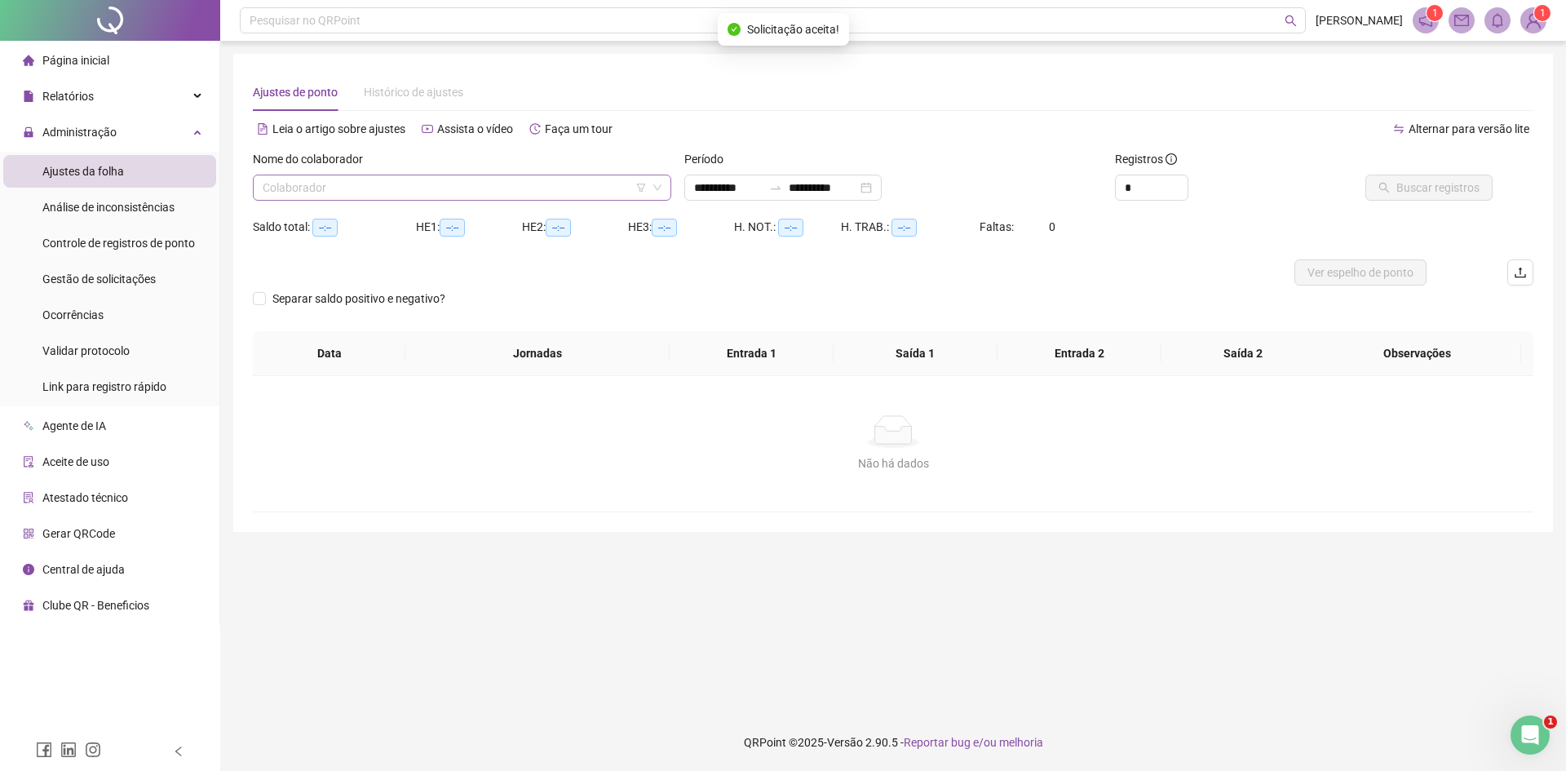
click at [462, 193] on input "search" at bounding box center [455, 187] width 384 height 24
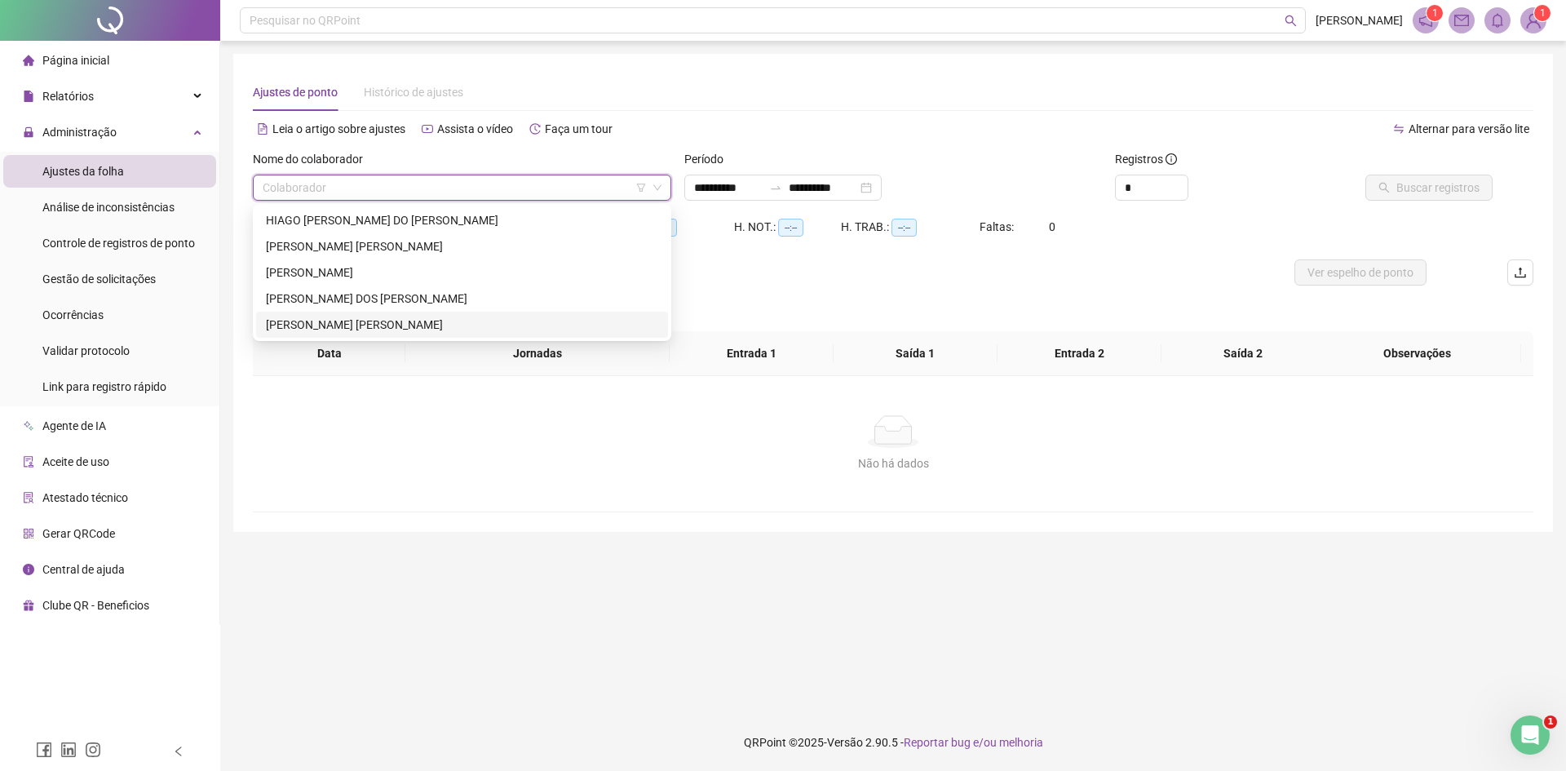
click at [352, 315] on div "[PERSON_NAME] [PERSON_NAME]" at bounding box center [462, 325] width 412 height 26
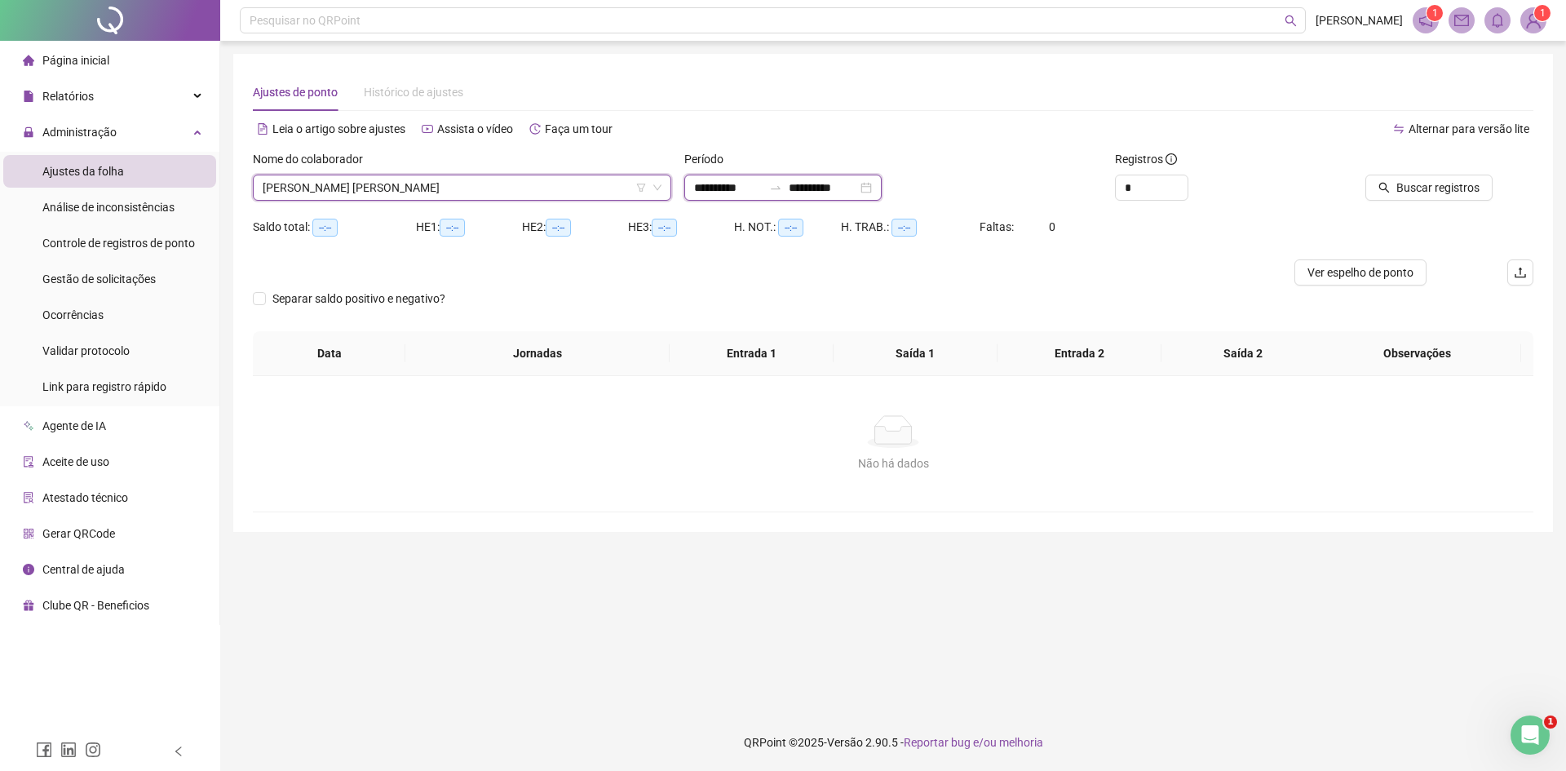
click at [724, 192] on input "**********" at bounding box center [728, 188] width 68 height 18
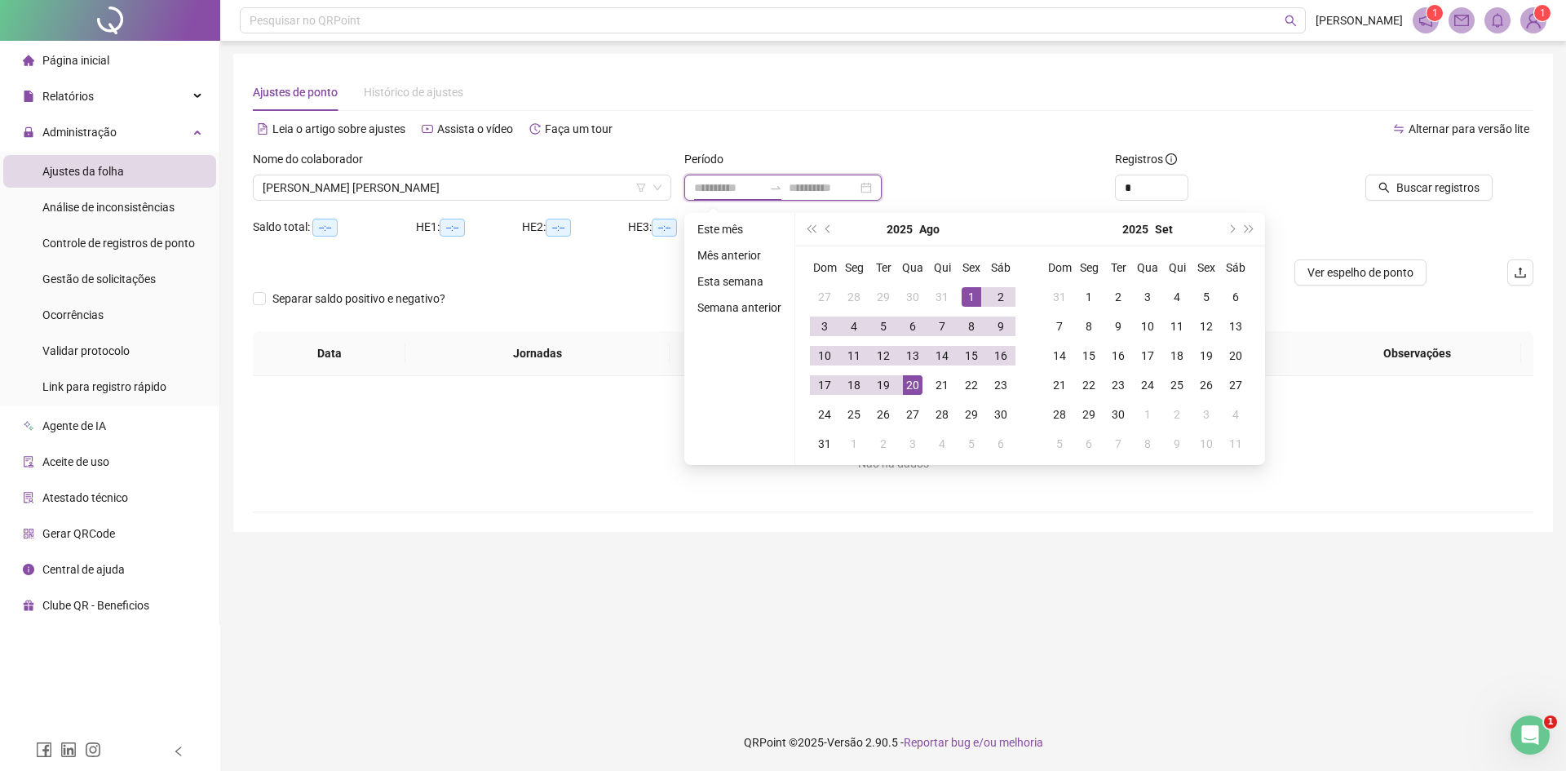
type input "**********"
click at [964, 289] on div "1" at bounding box center [971, 297] width 20 height 20
type input "**********"
click at [917, 378] on div "20" at bounding box center [913, 385] width 20 height 20
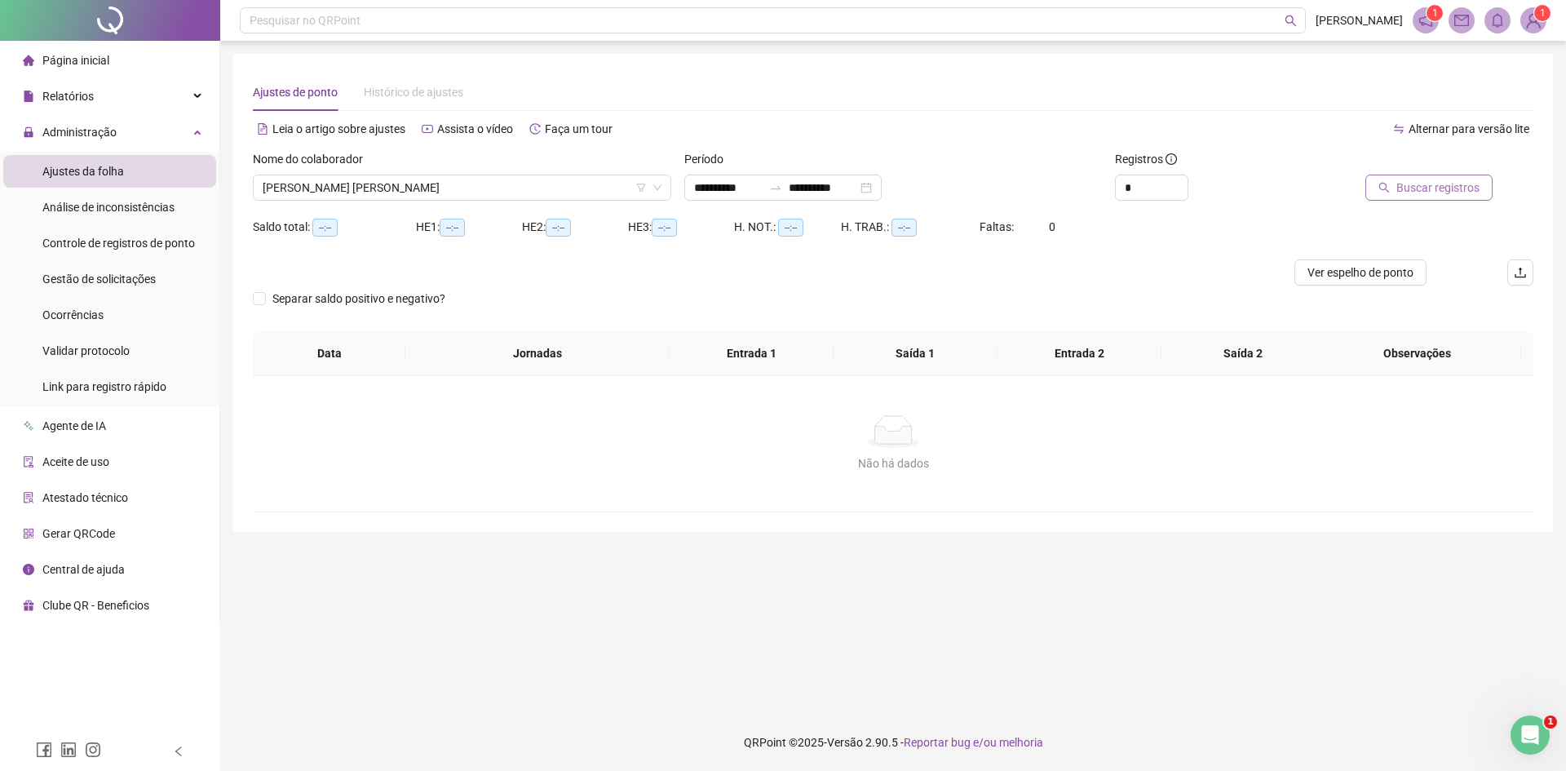
click at [1427, 185] on span "Buscar registros" at bounding box center [1437, 188] width 83 height 18
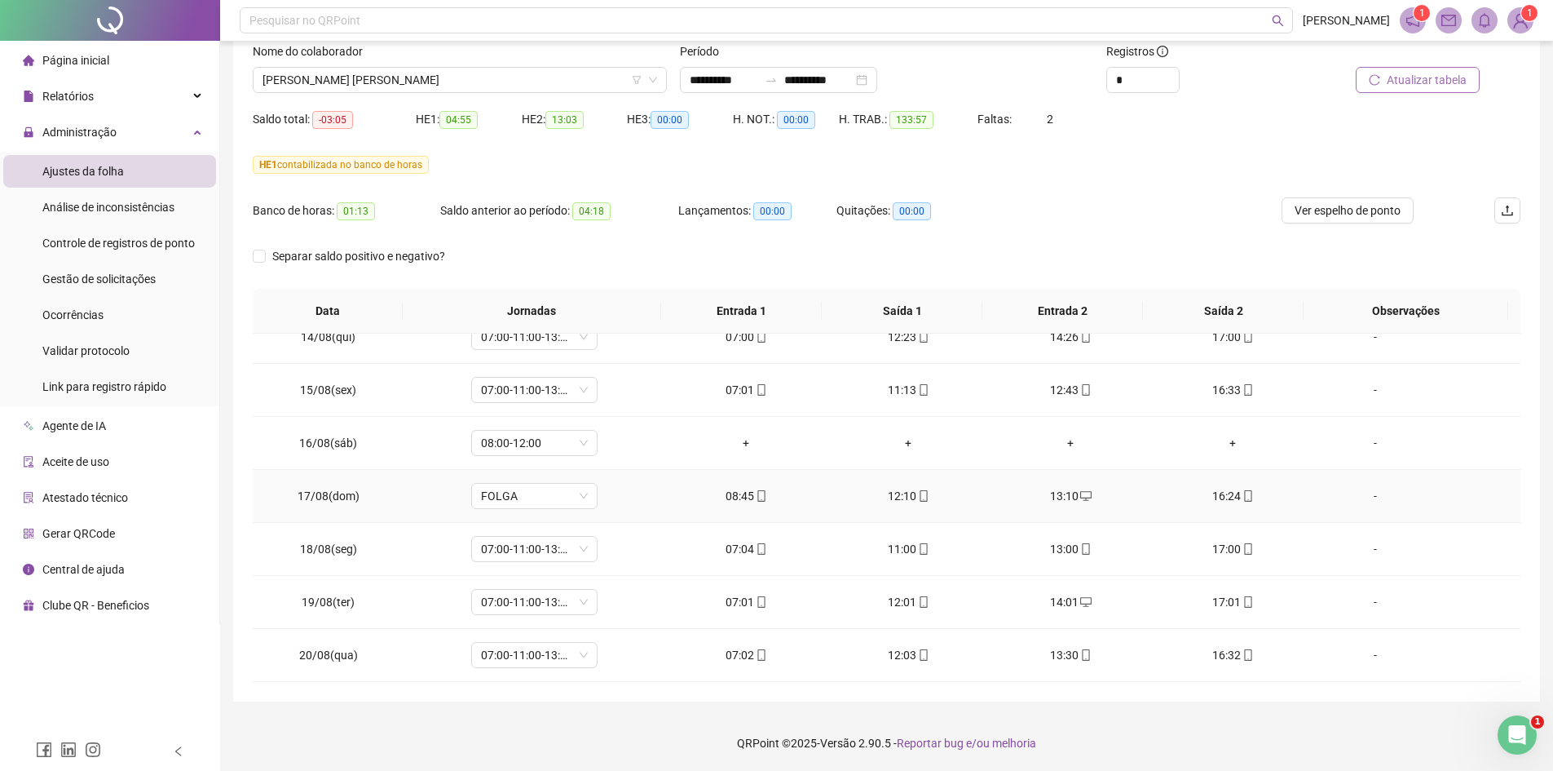
scroll to position [108, 0]
